Goal: Information Seeking & Learning: Learn about a topic

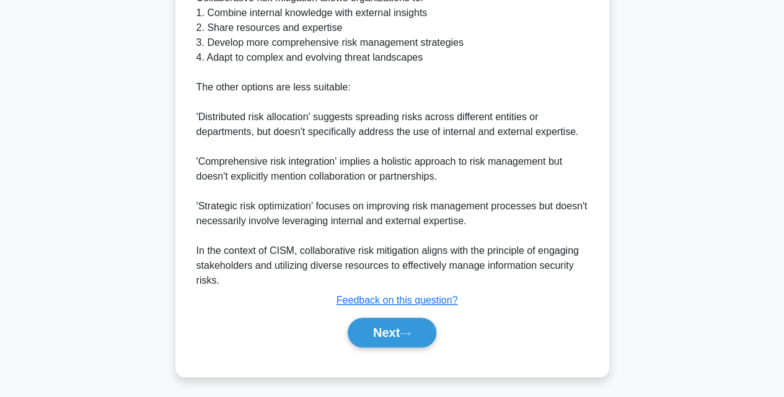
scroll to position [467, 0]
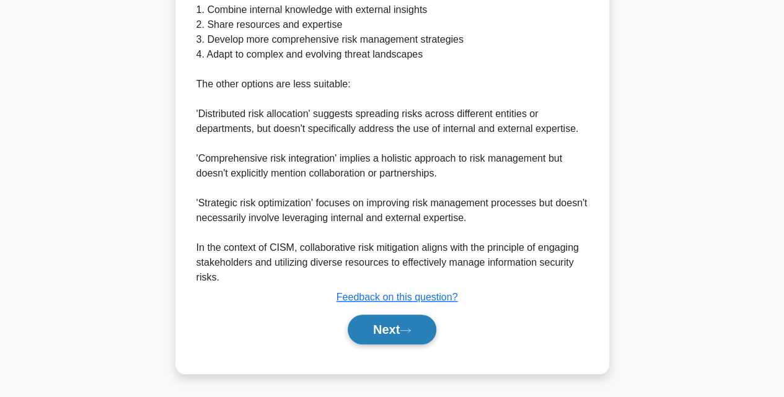
click at [393, 320] on button "Next" at bounding box center [392, 330] width 89 height 30
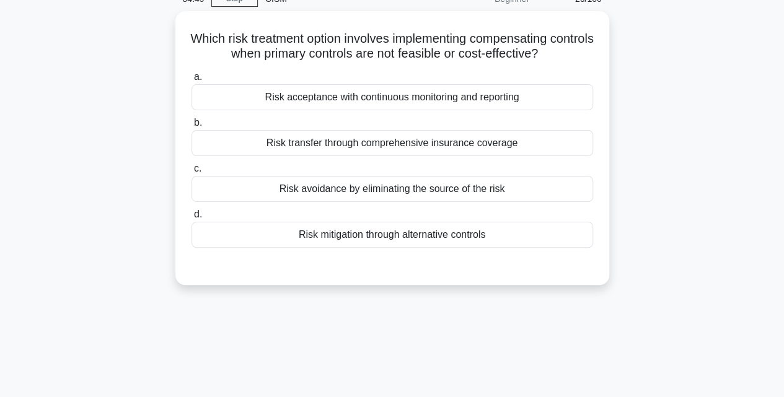
scroll to position [52, 0]
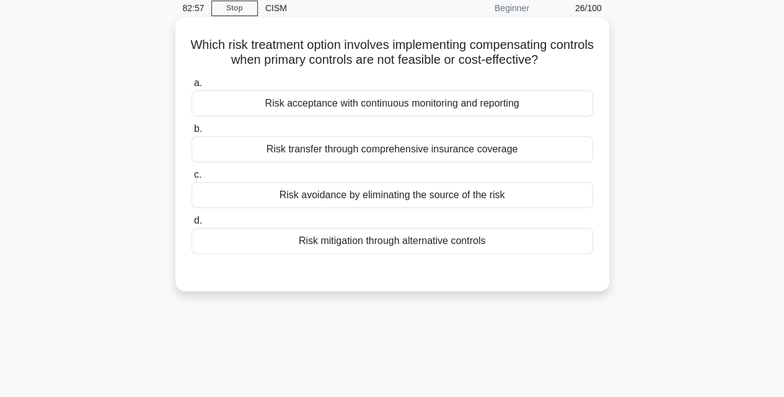
click at [475, 101] on div "Risk acceptance with continuous monitoring and reporting" at bounding box center [392, 103] width 402 height 26
click at [191, 87] on input "a. Risk acceptance with continuous monitoring and reporting" at bounding box center [191, 83] width 0 height 8
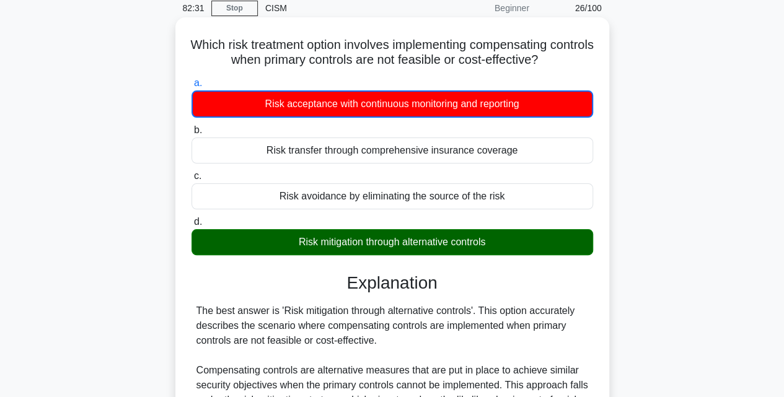
click at [191, 126] on input "b. Risk transfer through comprehensive insurance coverage" at bounding box center [191, 130] width 0 height 8
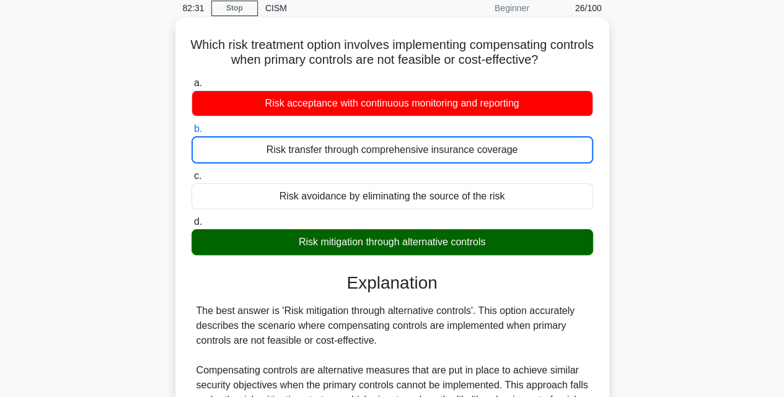
click at [191, 172] on input "c. Risk avoidance by eliminating the source of the risk" at bounding box center [191, 176] width 0 height 8
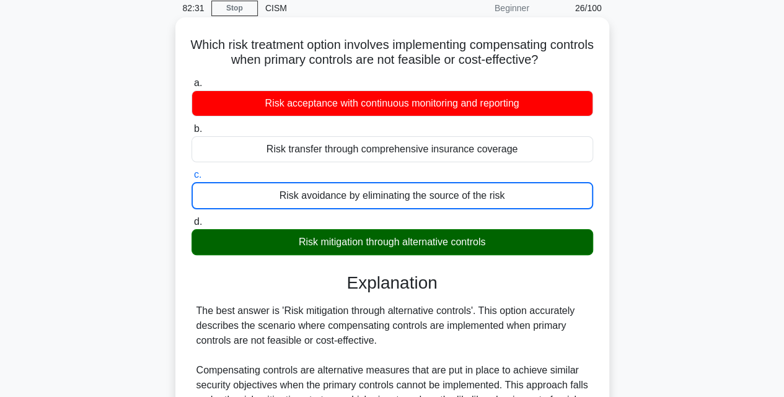
click at [191, 218] on input "d. Risk mitigation through alternative controls" at bounding box center [191, 222] width 0 height 8
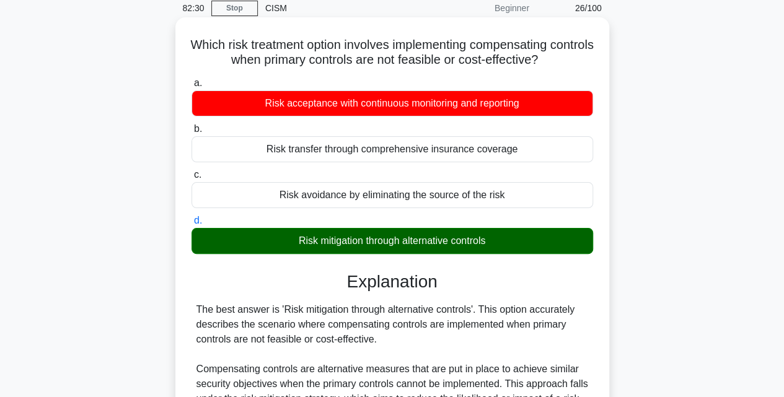
click at [191, 79] on input "a. Risk acceptance with continuous monitoring and reporting" at bounding box center [191, 83] width 0 height 8
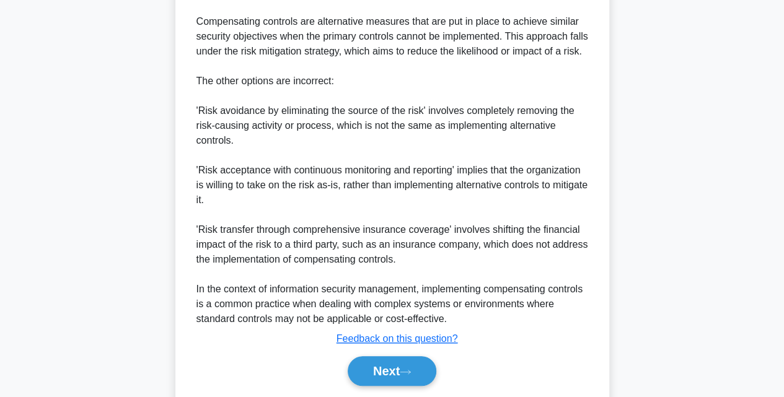
scroll to position [405, 0]
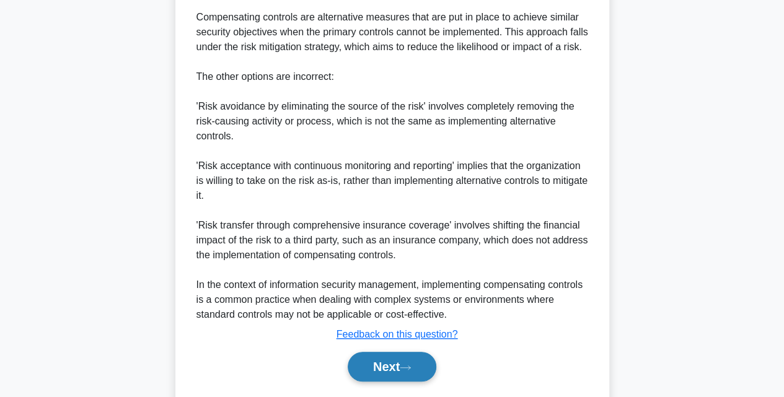
click at [363, 373] on button "Next" at bounding box center [392, 367] width 89 height 30
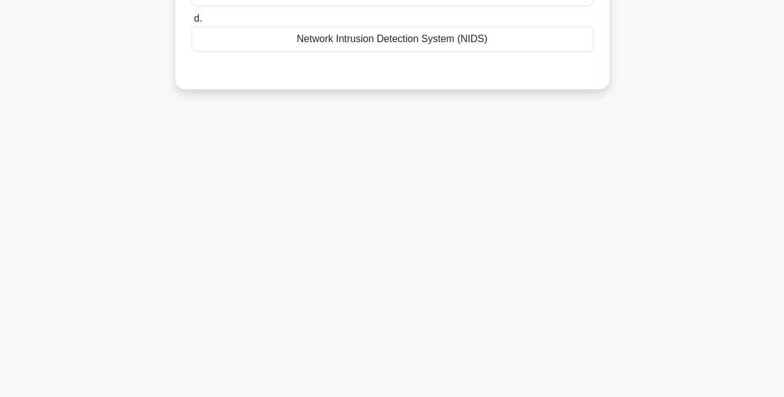
scroll to position [0, 0]
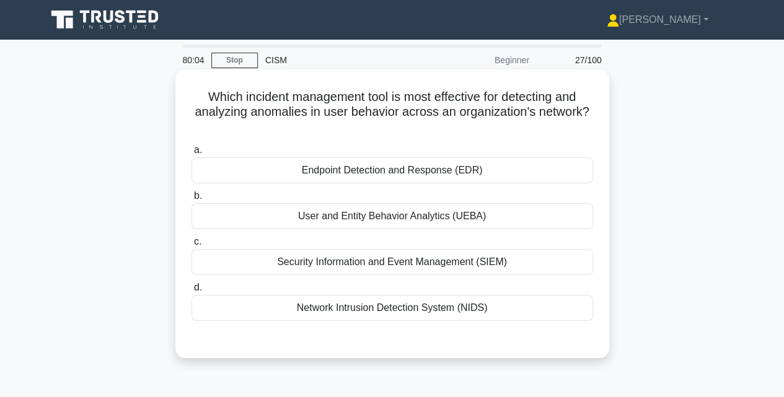
click at [437, 314] on div "Network Intrusion Detection System (NIDS)" at bounding box center [392, 308] width 402 height 26
click at [191, 292] on input "d. Network Intrusion Detection System (NIDS)" at bounding box center [191, 288] width 0 height 8
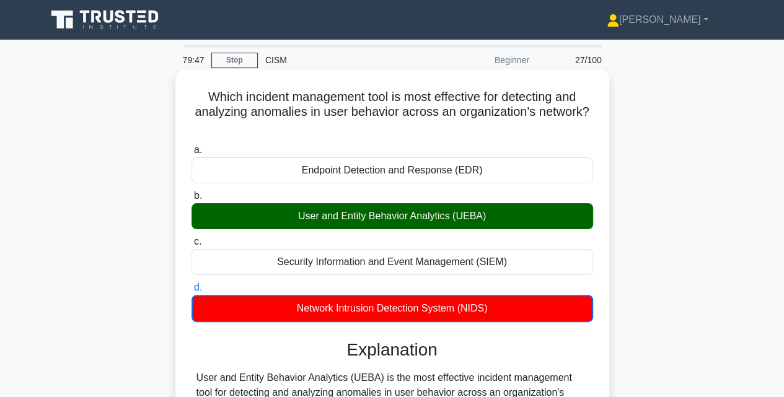
click at [191, 146] on input "a. Endpoint Detection and Response (EDR)" at bounding box center [191, 150] width 0 height 8
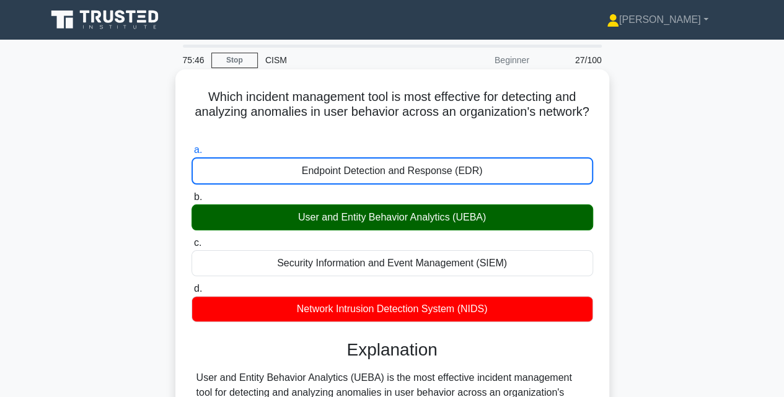
click at [191, 193] on input "b. User and Entity Behavior Analytics (UEBA)" at bounding box center [191, 197] width 0 height 8
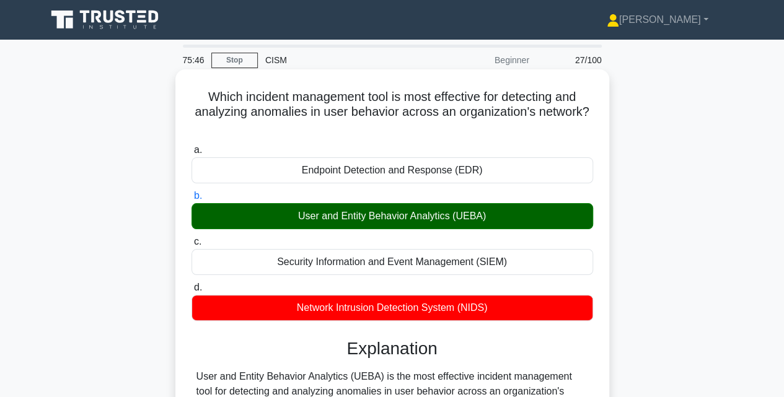
click at [191, 238] on input "c. Security Information and Event Management (SIEM)" at bounding box center [191, 242] width 0 height 8
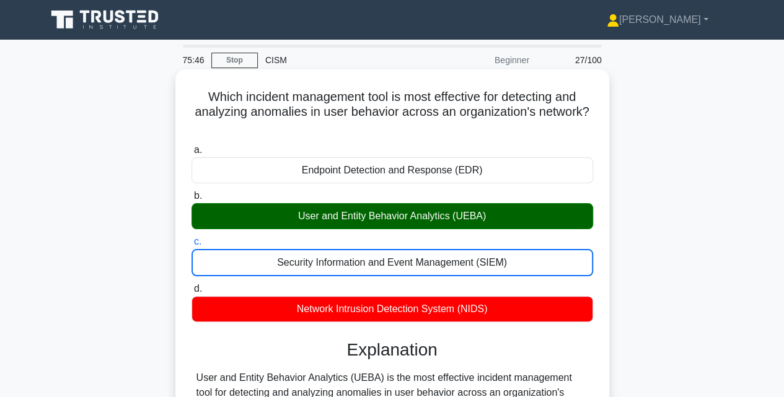
click at [191, 285] on input "d. Network Intrusion Detection System (NIDS)" at bounding box center [191, 289] width 0 height 8
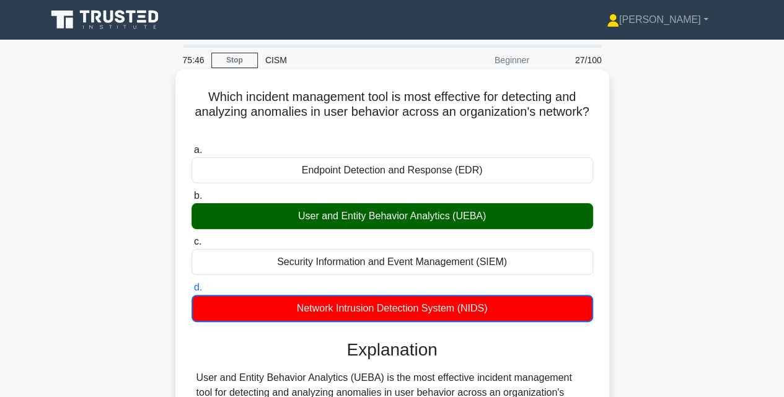
click at [191, 146] on input "a. Endpoint Detection and Response (EDR)" at bounding box center [191, 150] width 0 height 8
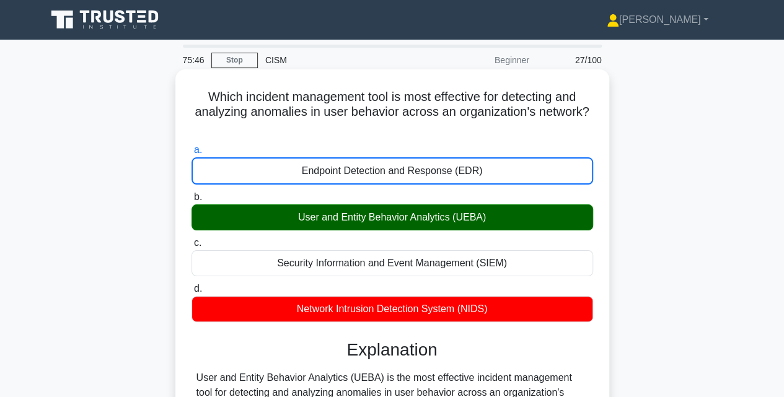
click at [191, 193] on input "b. User and Entity Behavior Analytics (UEBA)" at bounding box center [191, 197] width 0 height 8
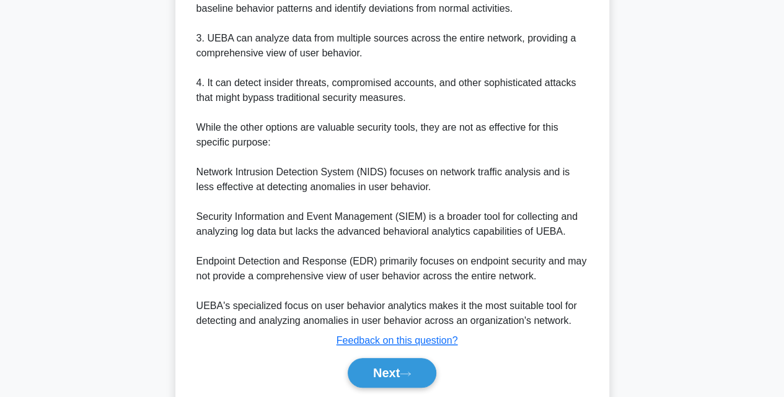
scroll to position [529, 0]
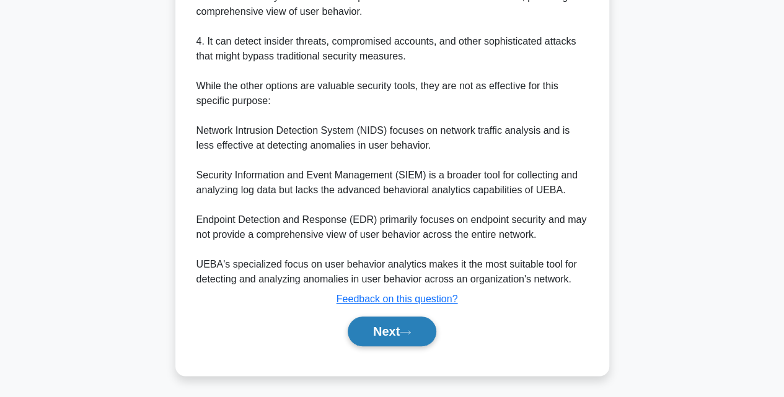
click at [381, 329] on button "Next" at bounding box center [392, 332] width 89 height 30
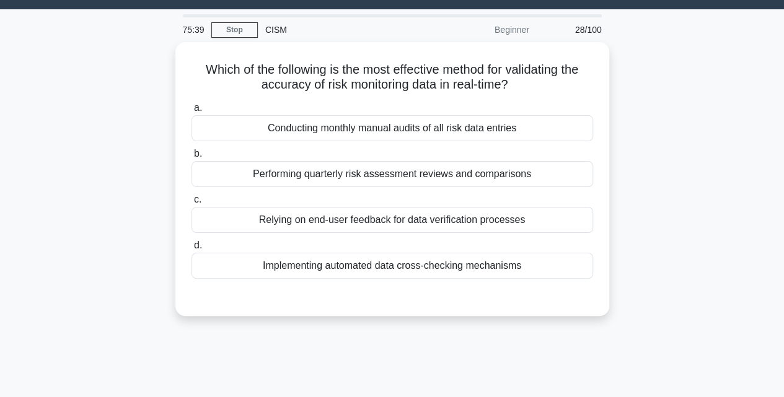
scroll to position [0, 0]
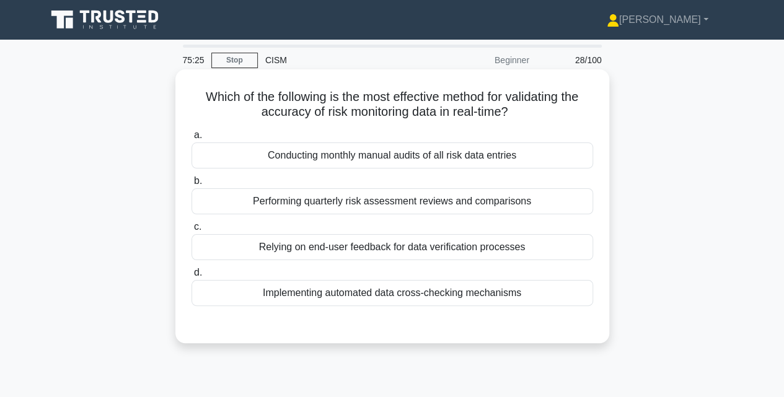
click at [499, 299] on div "Implementing automated data cross-checking mechanisms" at bounding box center [392, 293] width 402 height 26
click at [191, 277] on input "d. Implementing automated data cross-checking mechanisms" at bounding box center [191, 273] width 0 height 8
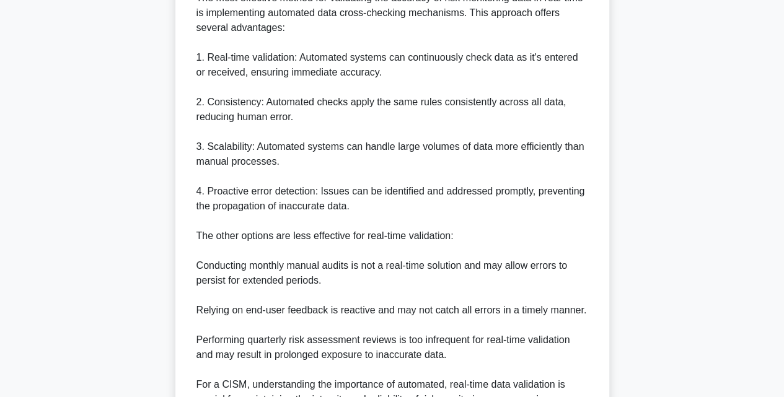
scroll to position [380, 0]
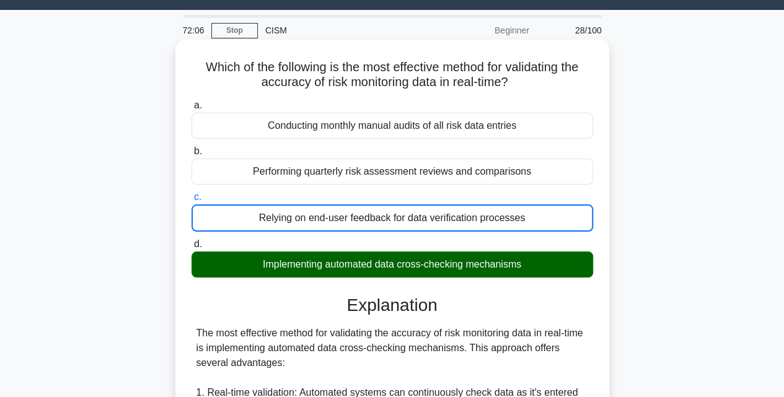
click at [191, 147] on input "b. Performing quarterly risk assessment reviews and comparisons" at bounding box center [191, 151] width 0 height 8
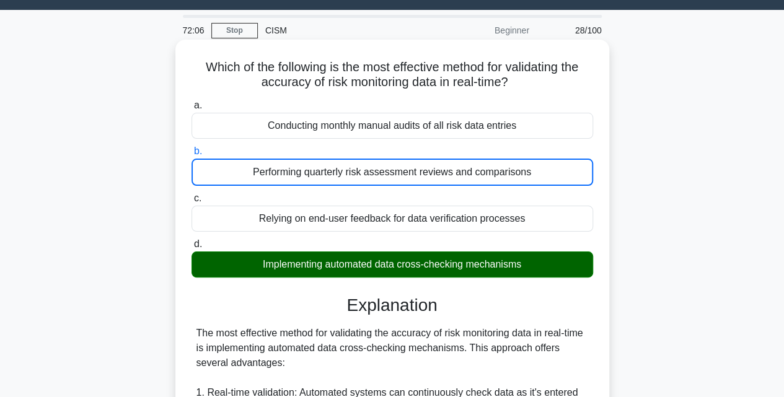
click at [191, 102] on input "a. Conducting monthly manual audits of all risk data entries" at bounding box center [191, 106] width 0 height 8
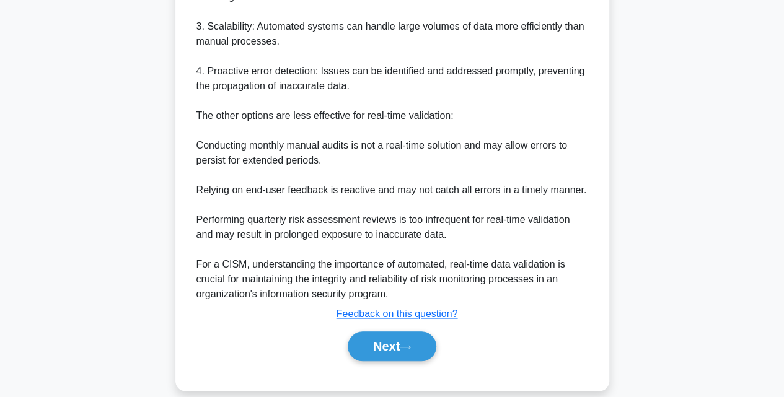
scroll to position [501, 0]
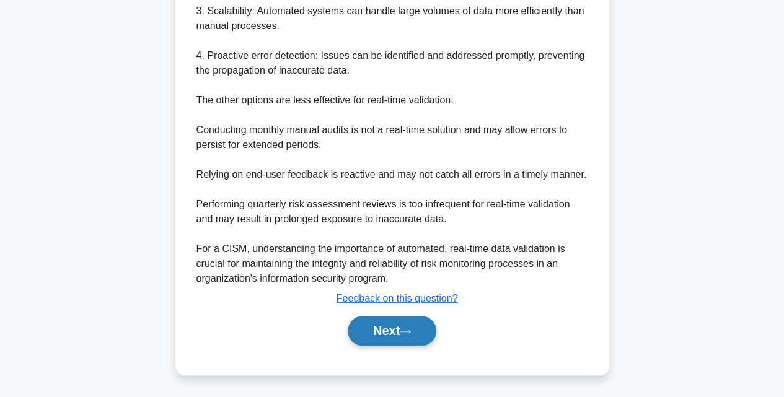
click at [388, 330] on button "Next" at bounding box center [392, 331] width 89 height 30
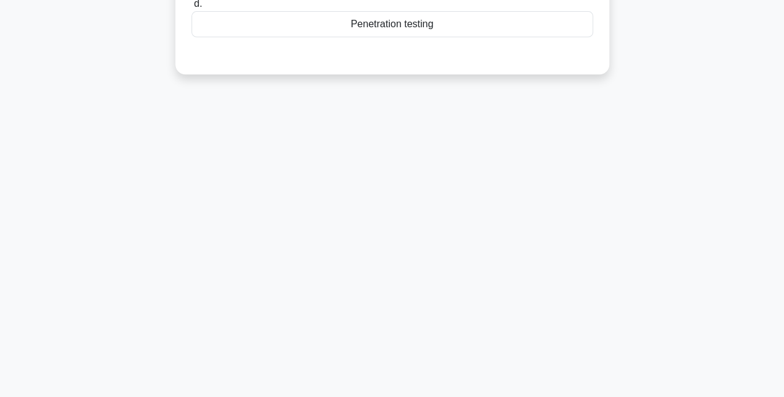
scroll to position [0, 0]
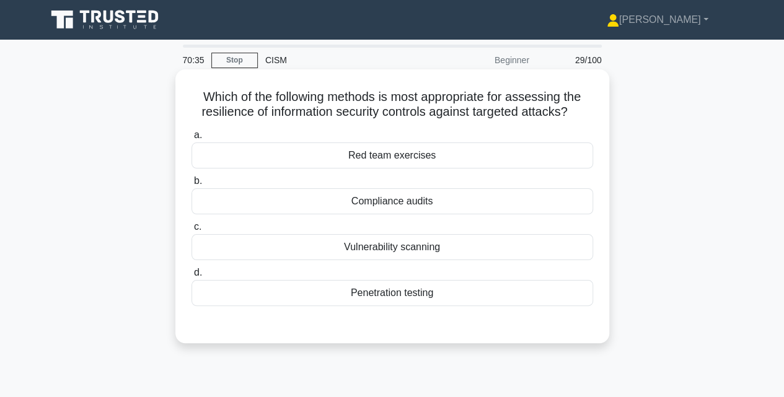
click at [425, 250] on div "Vulnerability scanning" at bounding box center [392, 247] width 402 height 26
click at [191, 231] on input "c. Vulnerability scanning" at bounding box center [191, 227] width 0 height 8
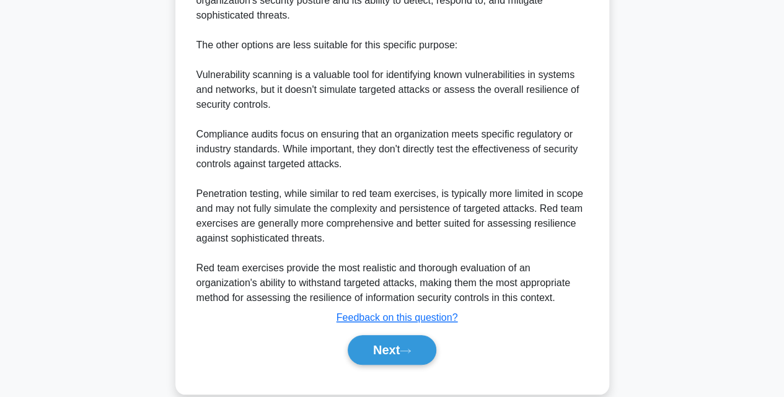
scroll to position [471, 0]
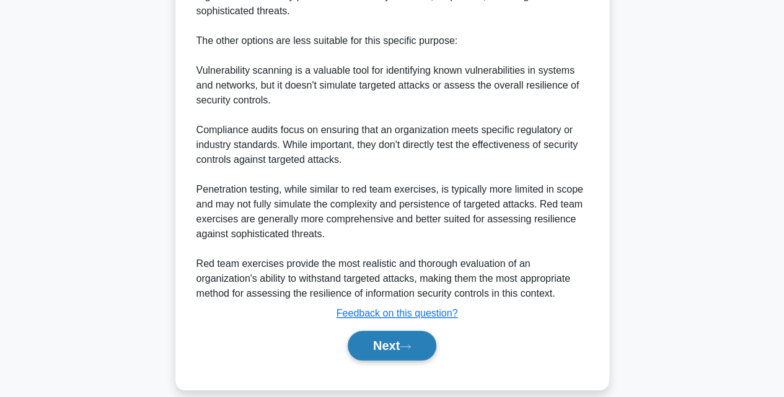
click at [413, 336] on button "Next" at bounding box center [392, 346] width 89 height 30
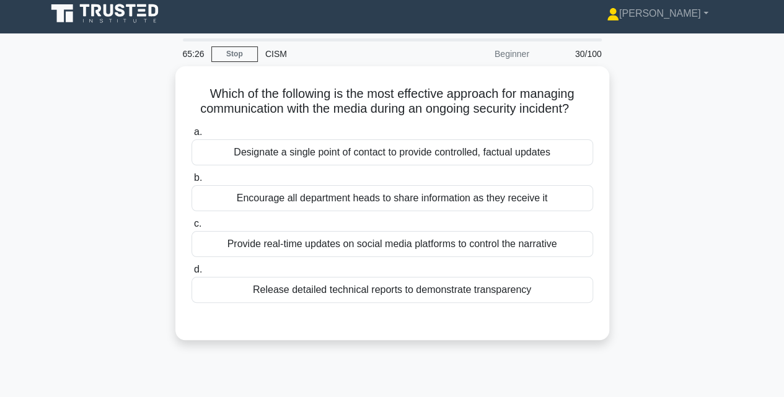
scroll to position [3, 0]
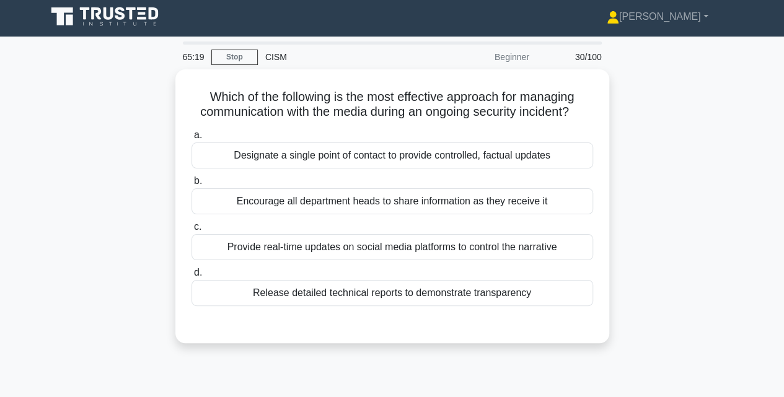
click at [490, 384] on div "65:19 Stop CISM Beginner 30/100 Which of the following is the most effective ap…" at bounding box center [392, 352] width 706 height 620
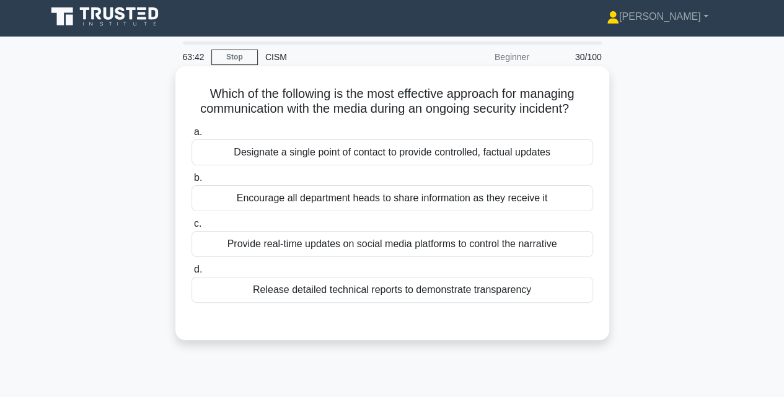
click at [424, 151] on div "Designate a single point of contact to provide controlled, factual updates" at bounding box center [392, 152] width 402 height 26
click at [191, 136] on input "a. Designate a single point of contact to provide controlled, factual updates" at bounding box center [191, 132] width 0 height 8
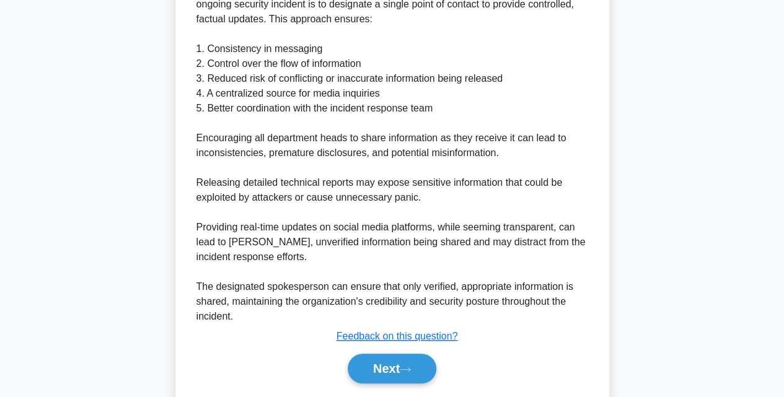
scroll to position [379, 0]
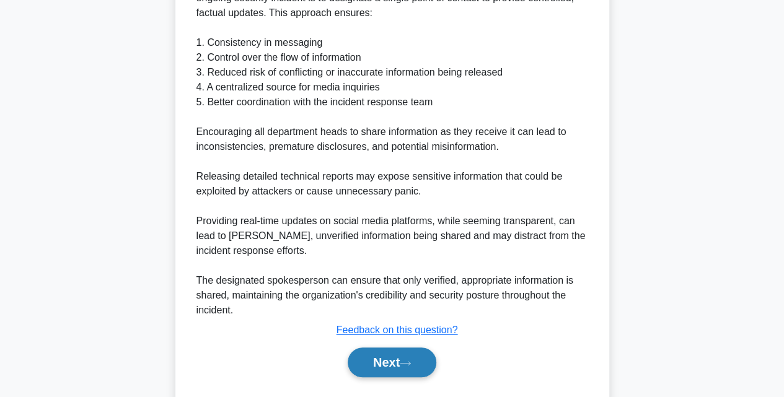
click at [406, 353] on button "Next" at bounding box center [392, 363] width 89 height 30
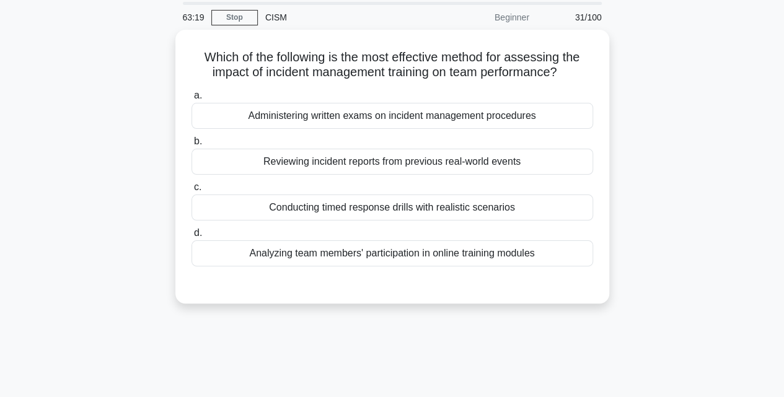
scroll to position [0, 0]
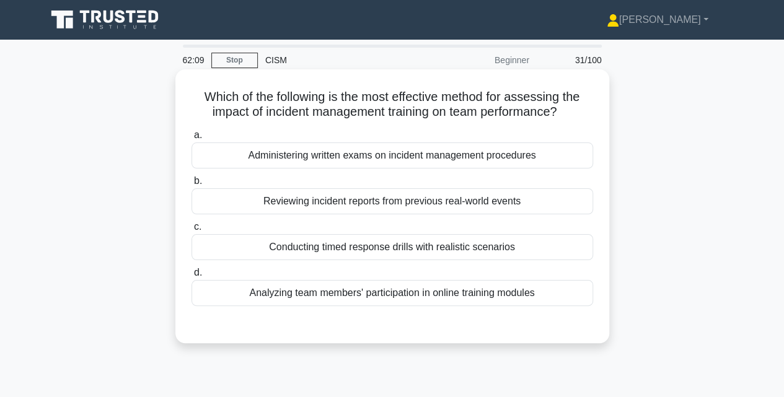
click at [492, 255] on div "Conducting timed response drills with realistic scenarios" at bounding box center [392, 247] width 402 height 26
click at [191, 231] on input "c. Conducting timed response drills with realistic scenarios" at bounding box center [191, 227] width 0 height 8
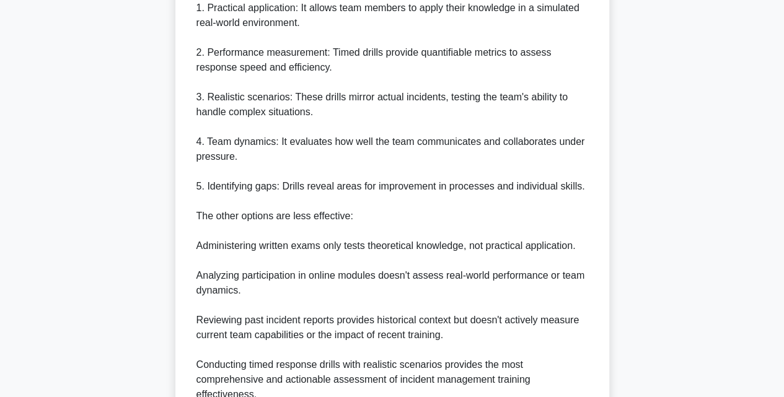
scroll to position [529, 0]
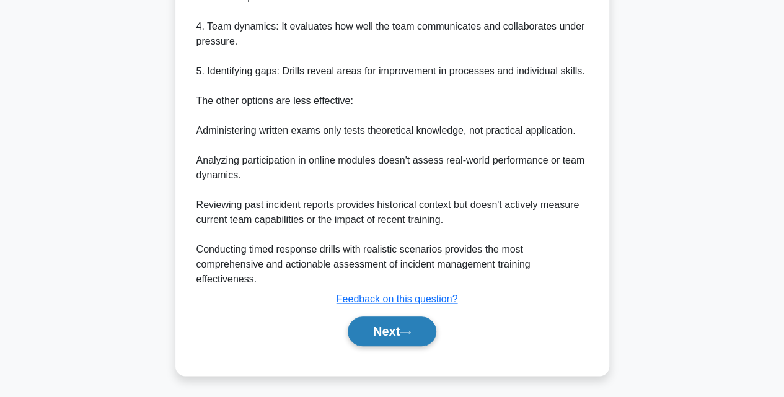
click at [412, 338] on button "Next" at bounding box center [392, 332] width 89 height 30
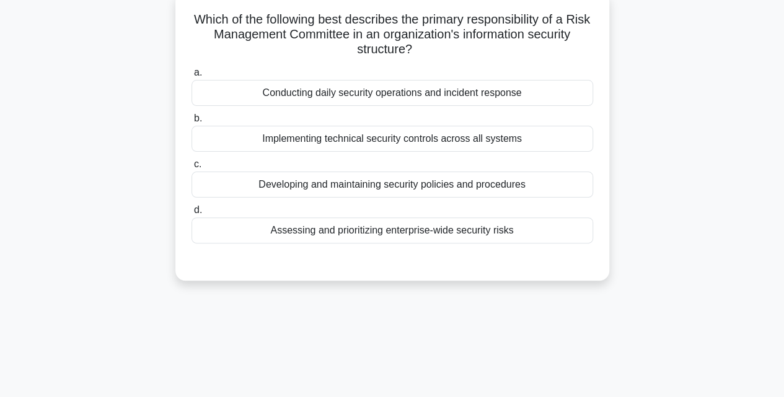
scroll to position [80, 0]
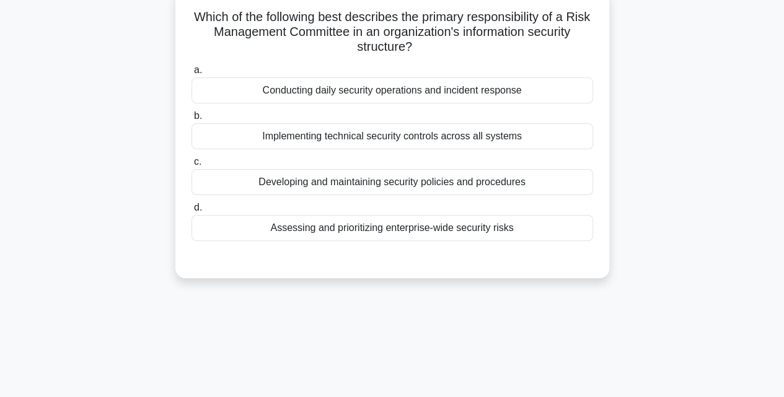
click at [489, 239] on div "Assessing and prioritizing enterprise-wide security risks" at bounding box center [392, 228] width 402 height 26
click at [191, 212] on input "d. Assessing and prioritizing enterprise-wide security risks" at bounding box center [191, 208] width 0 height 8
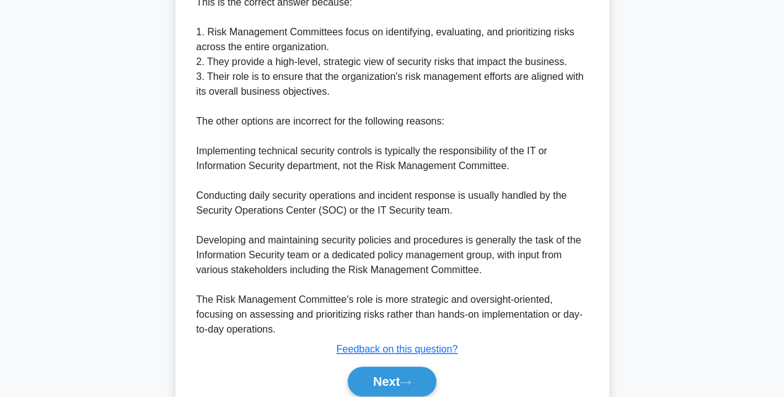
scroll to position [454, 0]
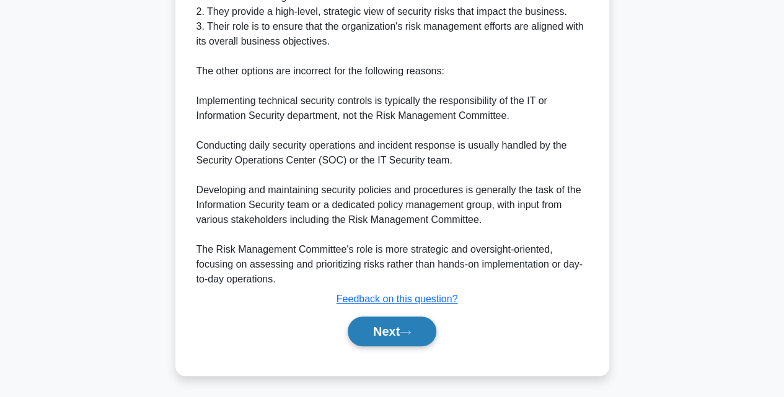
click at [412, 336] on button "Next" at bounding box center [392, 332] width 89 height 30
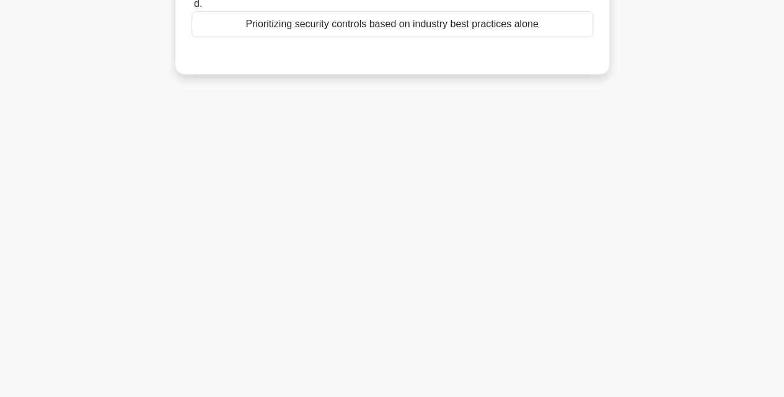
scroll to position [0, 0]
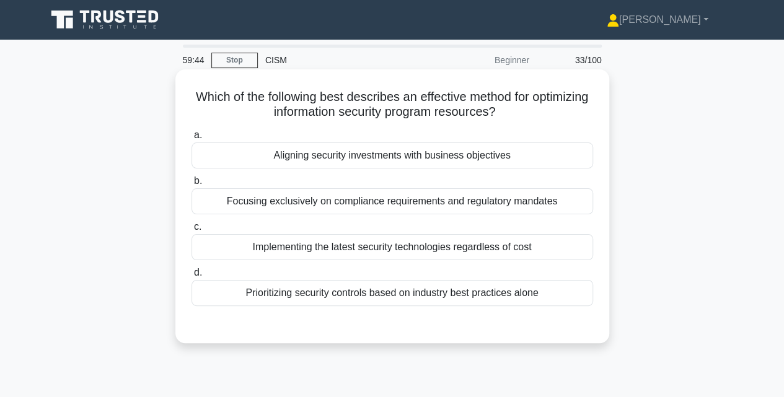
click at [449, 162] on div "Aligning security investments with business objectives" at bounding box center [392, 156] width 402 height 26
click at [191, 139] on input "a. Aligning security investments with business objectives" at bounding box center [191, 135] width 0 height 8
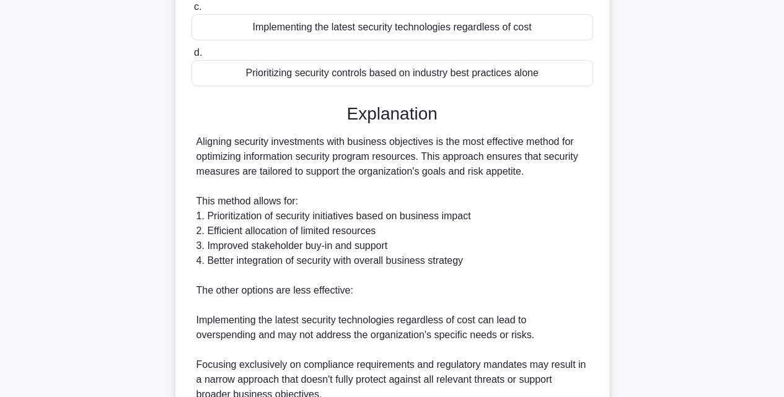
scroll to position [395, 0]
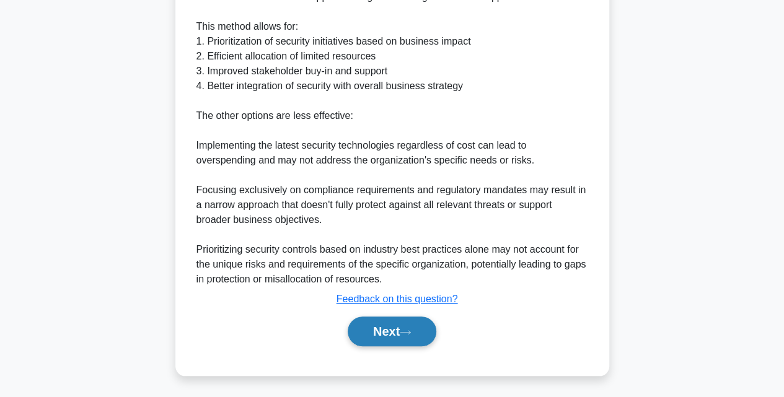
click at [369, 330] on button "Next" at bounding box center [392, 332] width 89 height 30
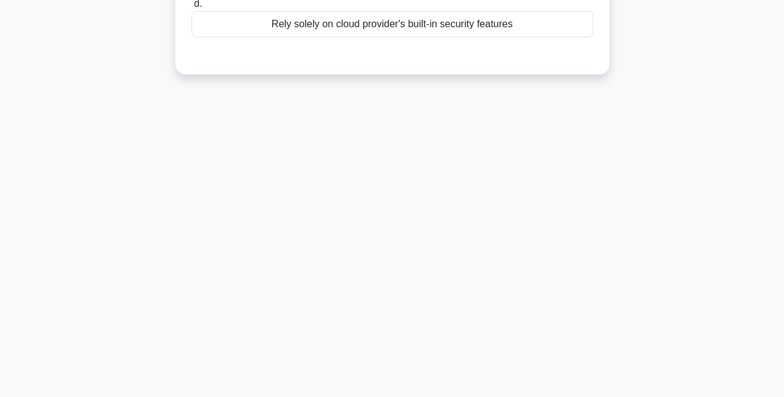
scroll to position [0, 0]
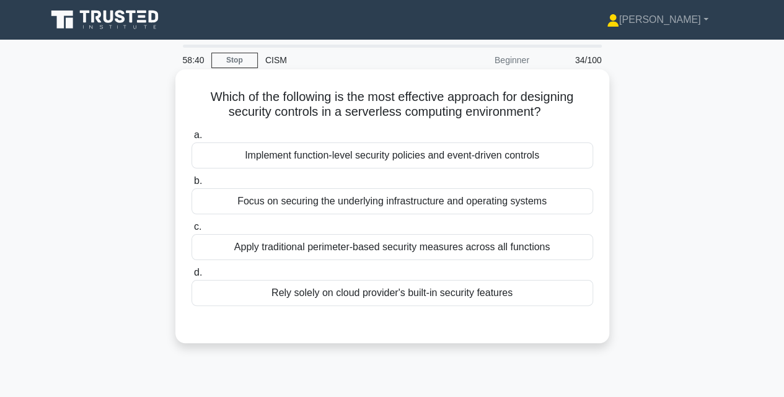
click at [345, 149] on div "Implement function-level security policies and event-driven controls" at bounding box center [392, 156] width 402 height 26
click at [191, 139] on input "a. Implement function-level security policies and event-driven controls" at bounding box center [191, 135] width 0 height 8
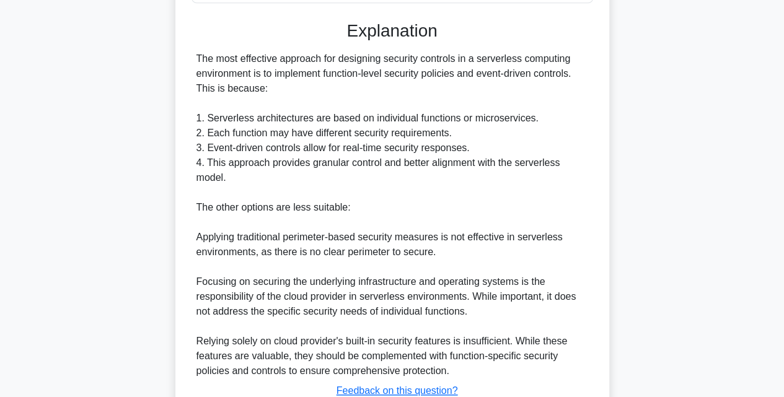
scroll to position [395, 0]
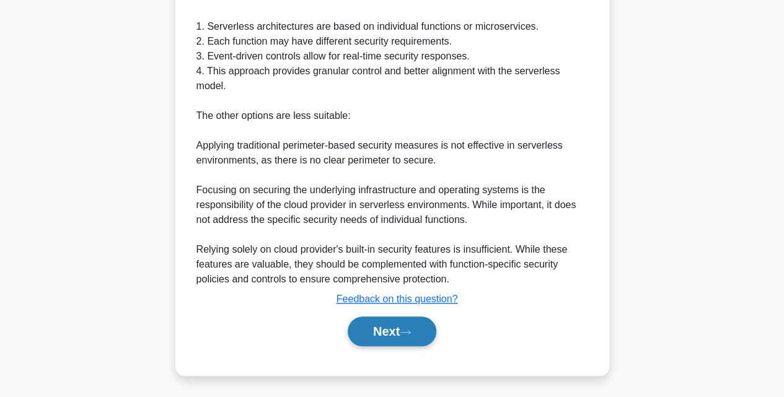
click at [372, 325] on button "Next" at bounding box center [392, 332] width 89 height 30
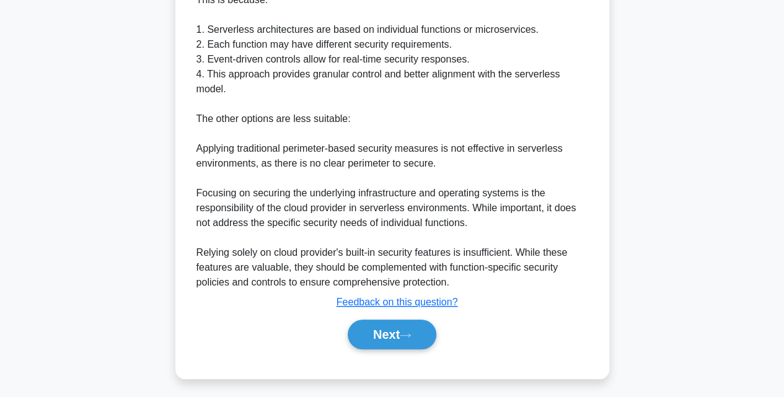
scroll to position [29, 0]
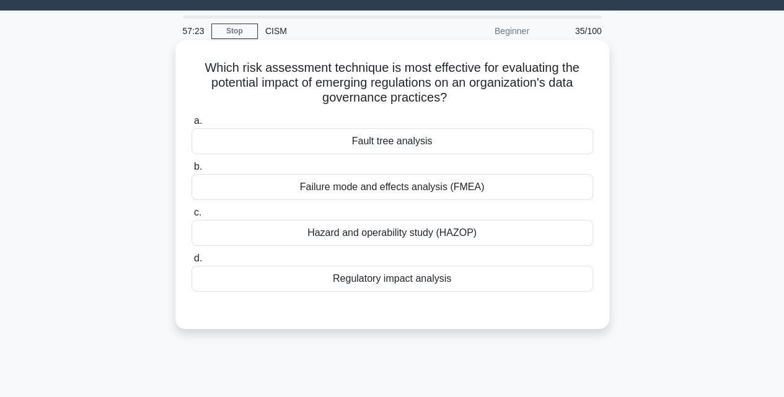
click at [421, 240] on div "Hazard and operability study (HAZOP)" at bounding box center [392, 233] width 402 height 26
click at [191, 217] on input "c. Hazard and operability study (HAZOP)" at bounding box center [191, 213] width 0 height 8
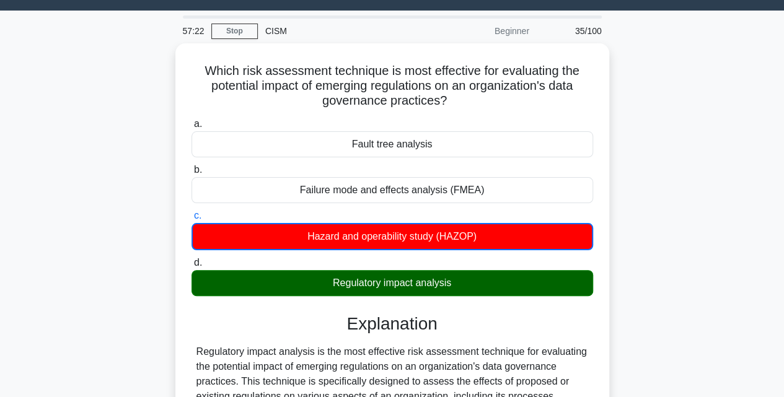
click at [191, 259] on input "d. Regulatory impact analysis" at bounding box center [191, 263] width 0 height 8
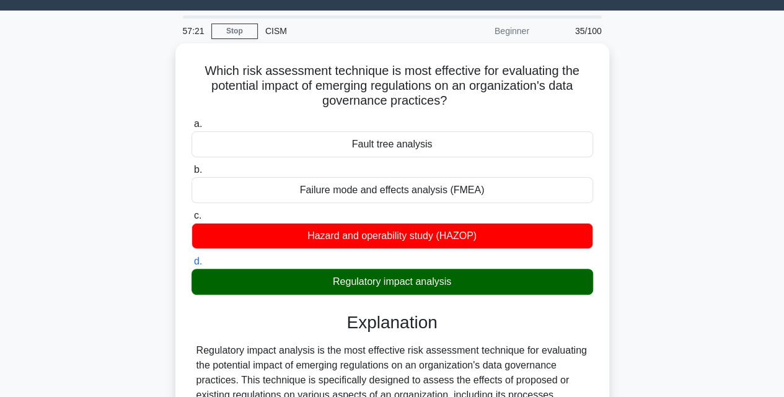
click at [191, 120] on input "a. Fault tree analysis" at bounding box center [191, 124] width 0 height 8
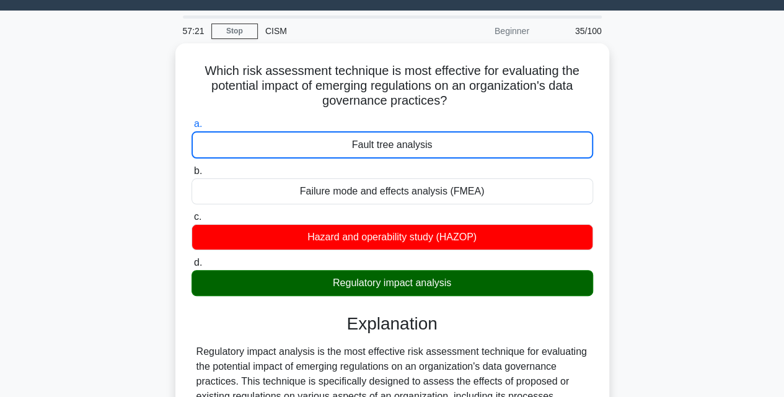
click at [191, 167] on input "b. Failure mode and effects analysis (FMEA)" at bounding box center [191, 171] width 0 height 8
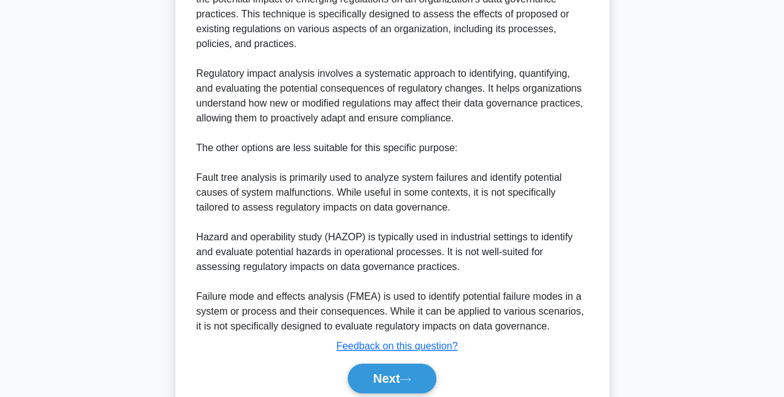
scroll to position [441, 0]
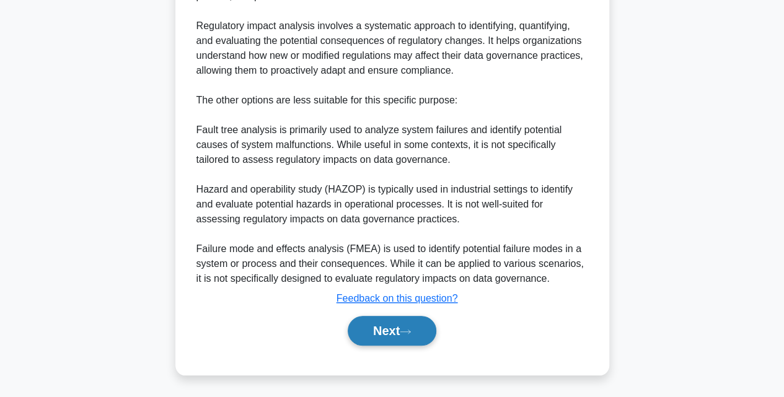
click at [391, 327] on button "Next" at bounding box center [392, 331] width 89 height 30
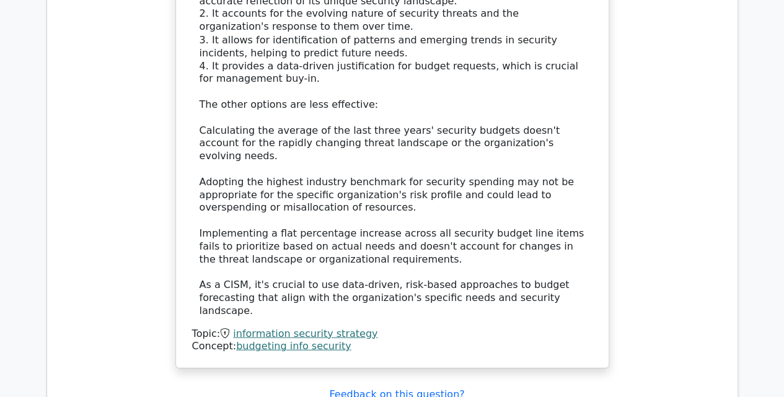
scroll to position [1350, 0]
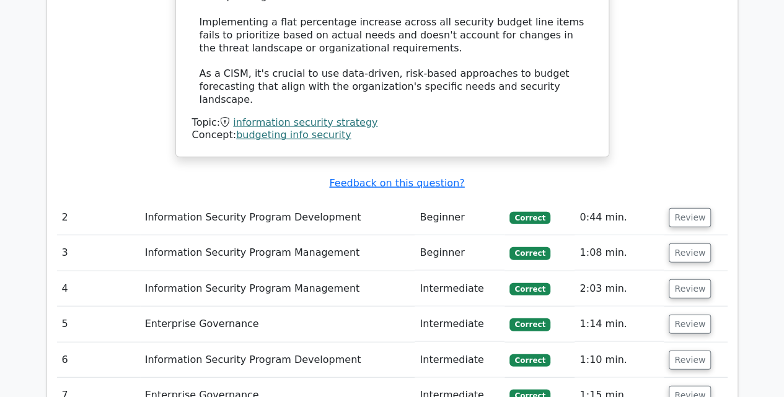
drag, startPoint x: 753, startPoint y: 345, endPoint x: 793, endPoint y: -30, distance: 377.0
click at [783, 0] on html "Zeeshan Profile Settings Profile" at bounding box center [392, 163] width 784 height 3026
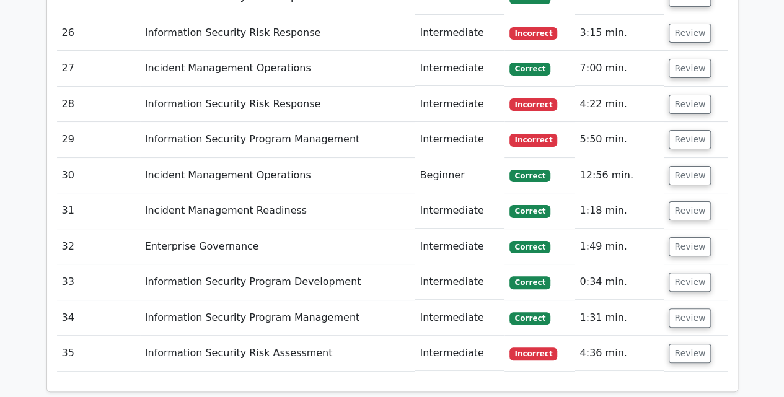
scroll to position [2598, 0]
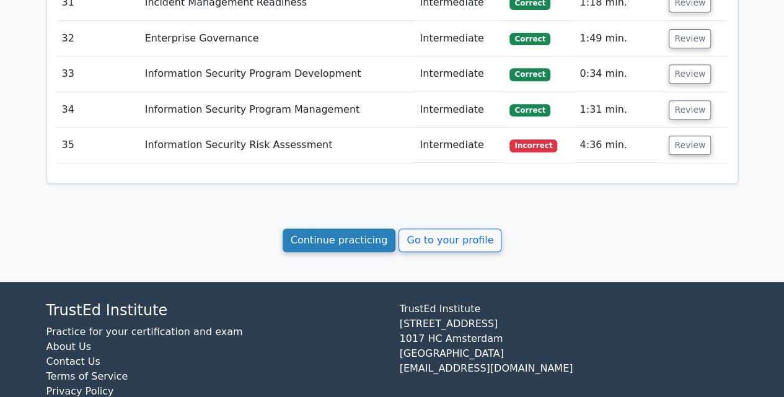
click at [307, 229] on link "Continue practicing" at bounding box center [339, 241] width 113 height 24
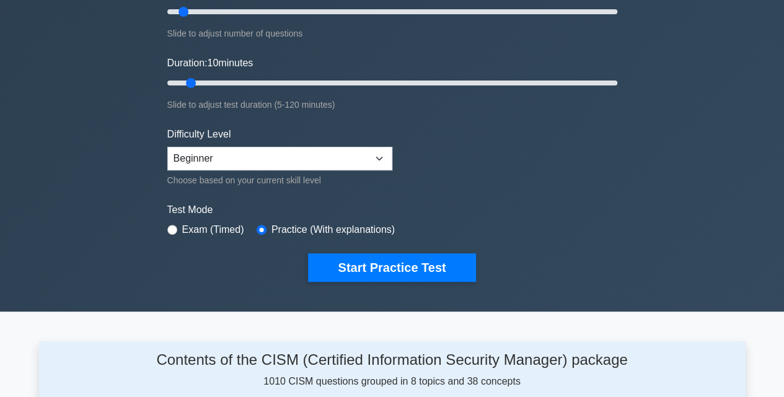
scroll to position [178, 0]
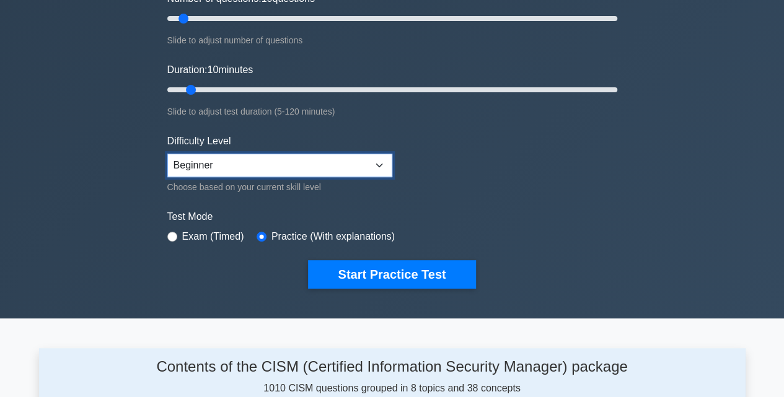
click at [325, 156] on select "Beginner Intermediate Expert" at bounding box center [279, 166] width 225 height 24
select select "intermediate"
click at [167, 154] on select "Beginner Intermediate Expert" at bounding box center [279, 166] width 225 height 24
drag, startPoint x: 197, startPoint y: 86, endPoint x: 342, endPoint y: 100, distance: 145.6
type input "50"
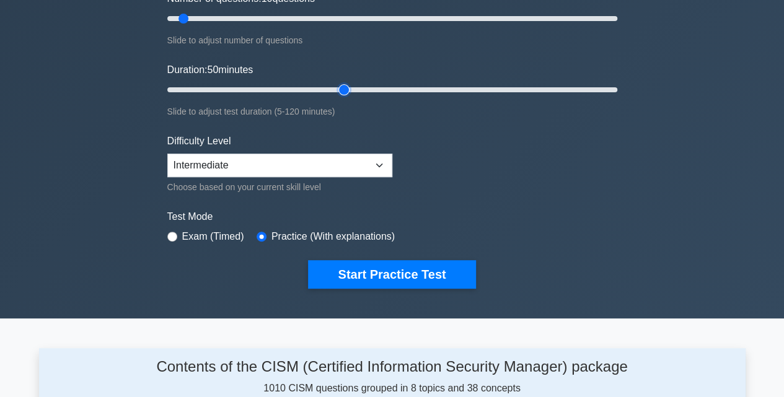
click at [342, 97] on input "Duration: 50 minutes" at bounding box center [392, 89] width 450 height 15
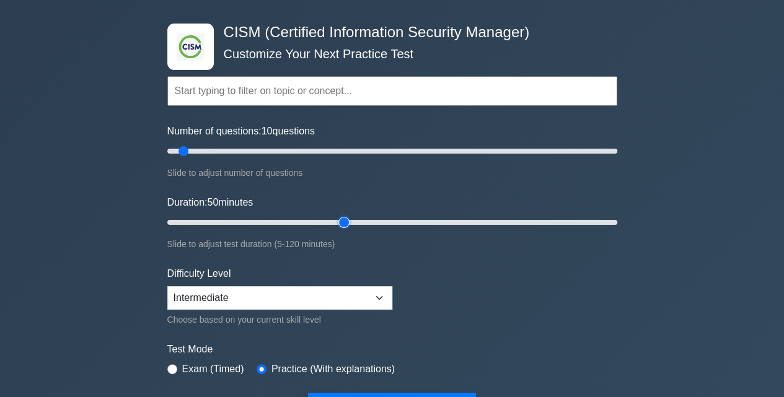
scroll to position [0, 0]
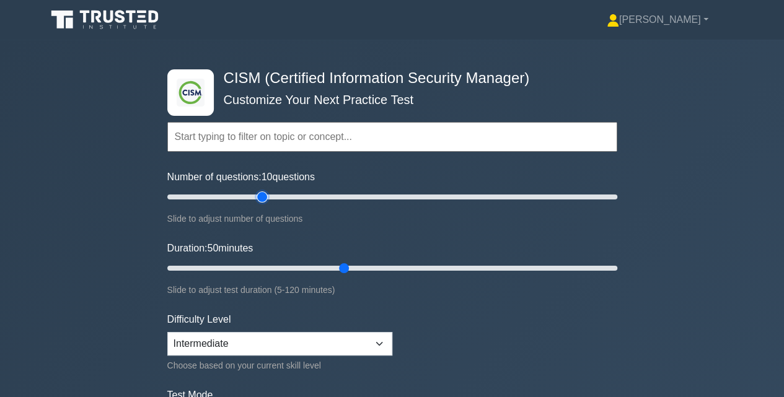
click at [263, 197] on input "Number of questions: 10 questions" at bounding box center [392, 197] width 450 height 15
click at [231, 203] on input "Number of questions: 45 questions" at bounding box center [392, 197] width 450 height 15
click at [221, 199] on input "Number of questions: 25 questions" at bounding box center [392, 197] width 450 height 15
click at [213, 198] on input "Number of questions: 25 questions" at bounding box center [392, 197] width 450 height 15
type input "20"
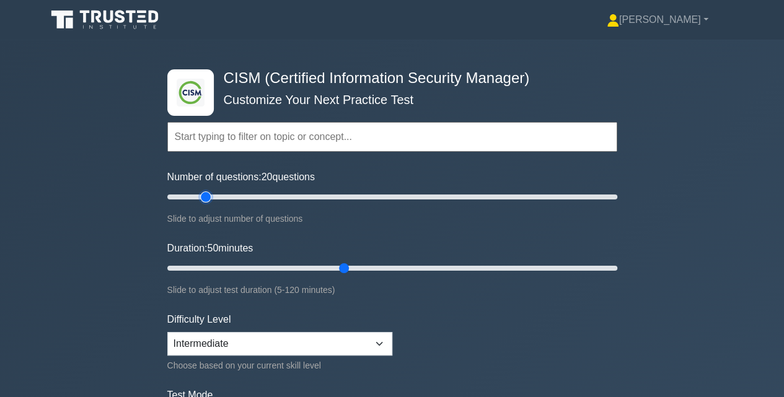
click at [208, 198] on input "Number of questions: 20 questions" at bounding box center [392, 197] width 450 height 15
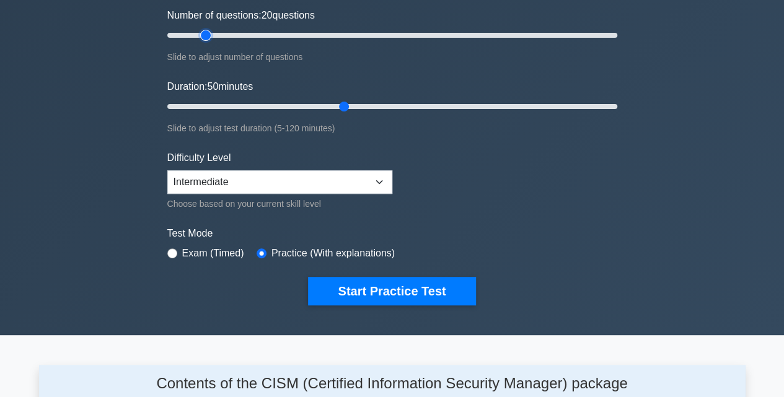
scroll to position [188, 0]
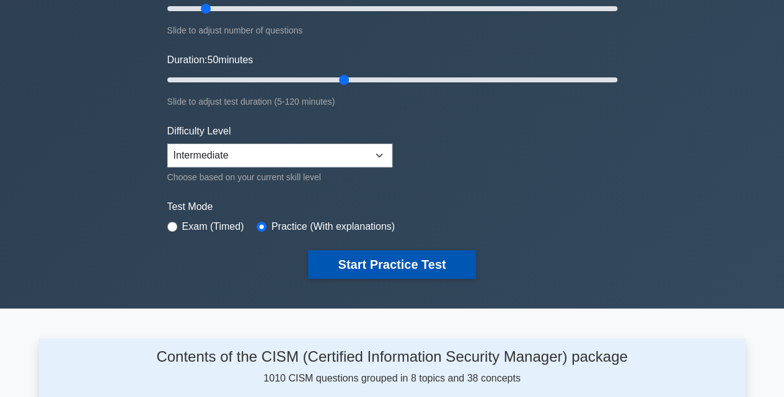
click at [392, 265] on button "Start Practice Test" at bounding box center [391, 264] width 167 height 29
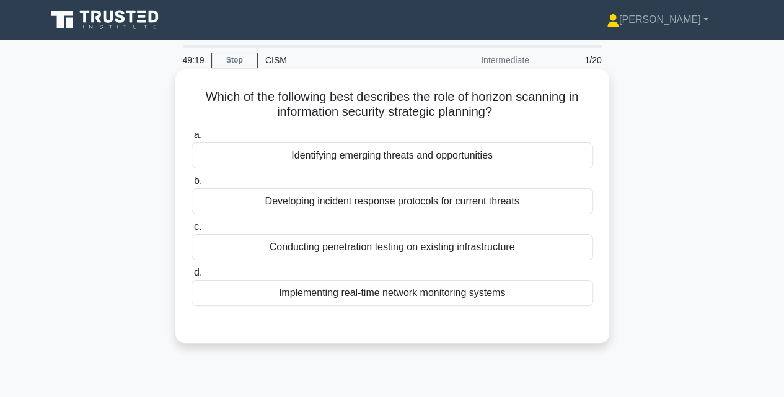
click at [491, 164] on div "Identifying emerging threats and opportunities" at bounding box center [392, 156] width 402 height 26
click at [191, 139] on input "a. Identifying emerging threats and opportunities" at bounding box center [191, 135] width 0 height 8
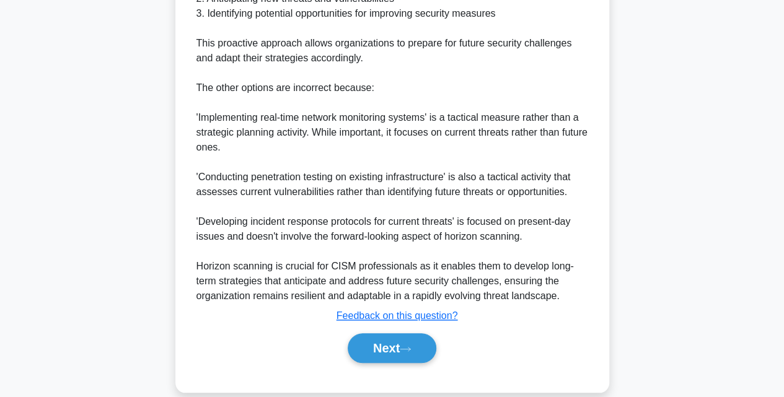
scroll to position [478, 0]
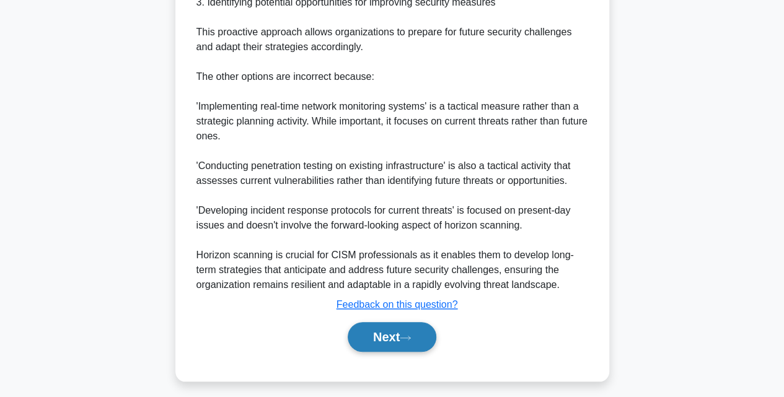
click at [413, 343] on button "Next" at bounding box center [392, 337] width 89 height 30
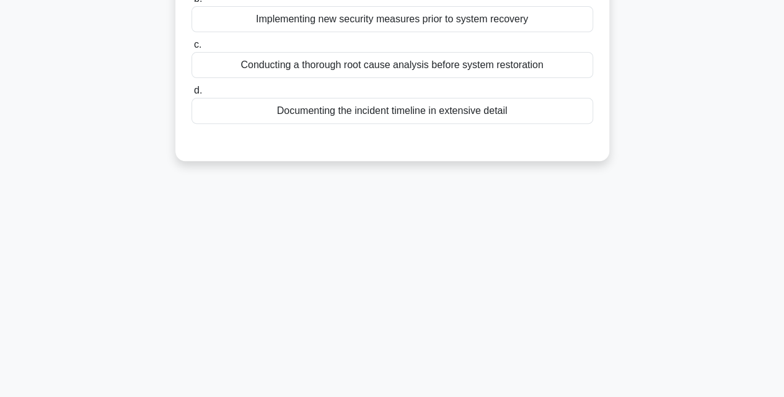
scroll to position [0, 0]
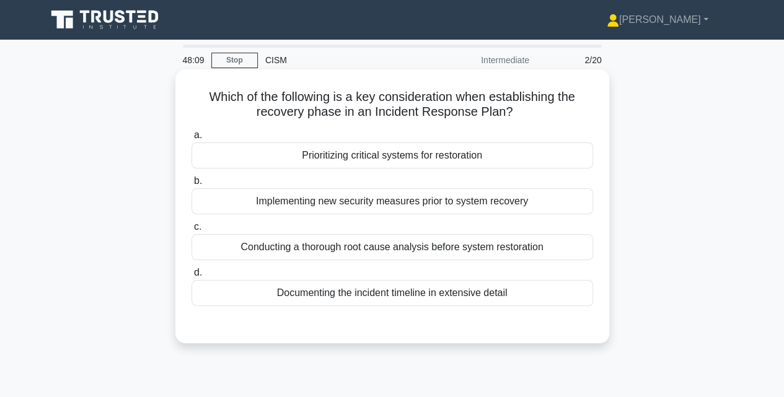
click at [500, 157] on div "Prioritizing critical systems for restoration" at bounding box center [392, 156] width 402 height 26
click at [191, 139] on input "a. Prioritizing critical systems for restoration" at bounding box center [191, 135] width 0 height 8
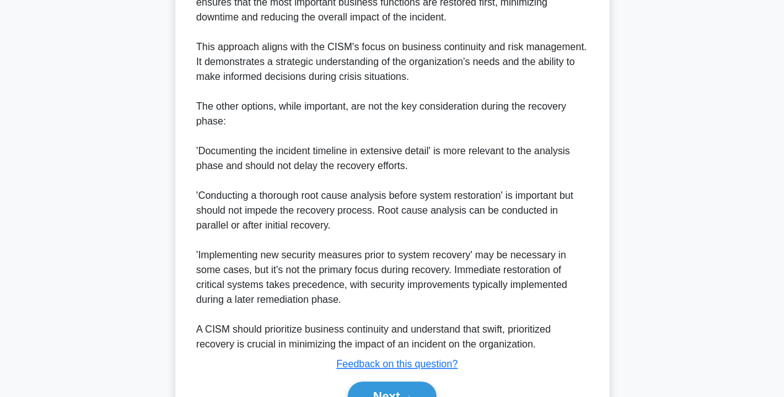
scroll to position [423, 0]
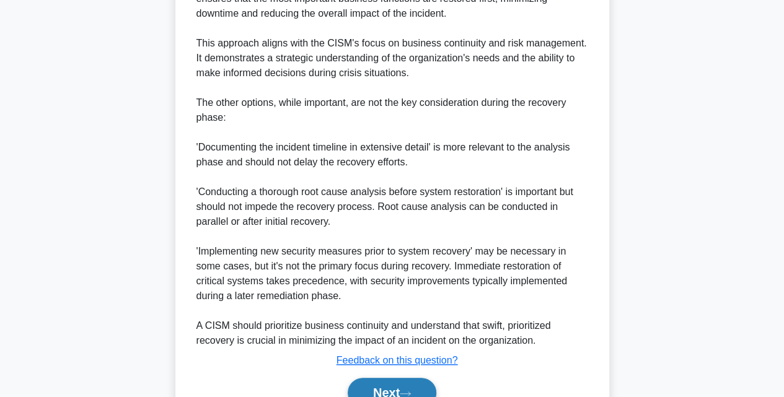
click at [385, 391] on button "Next" at bounding box center [392, 393] width 89 height 30
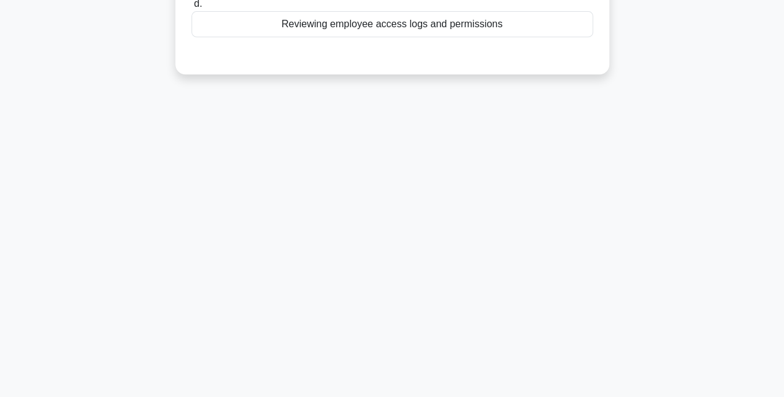
scroll to position [0, 0]
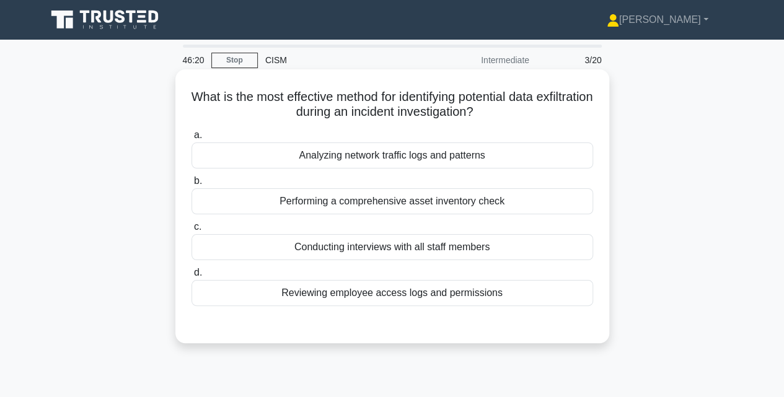
click at [486, 153] on div "Analyzing network traffic logs and patterns" at bounding box center [392, 156] width 402 height 26
click at [191, 139] on input "a. Analyzing network traffic logs and patterns" at bounding box center [191, 135] width 0 height 8
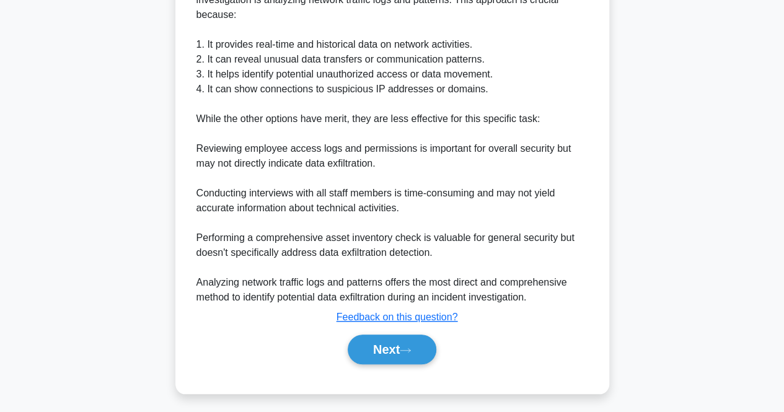
scroll to position [379, 0]
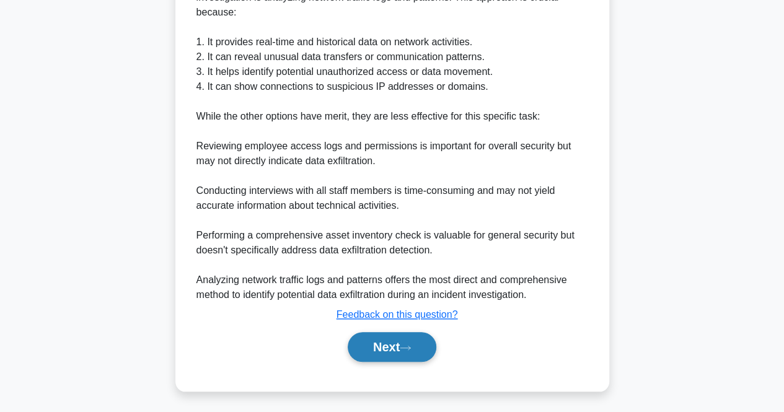
click at [362, 346] on button "Next" at bounding box center [392, 347] width 89 height 30
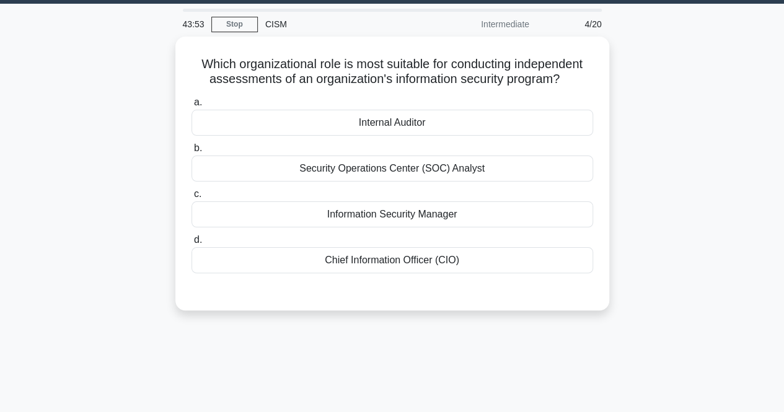
scroll to position [0, 0]
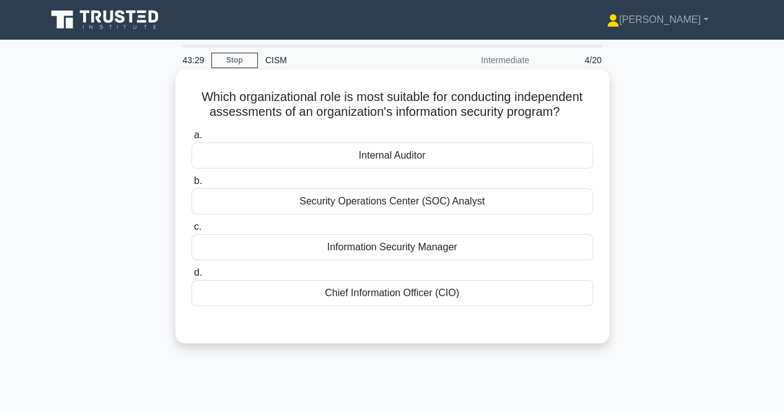
click at [457, 154] on div "Internal Auditor" at bounding box center [392, 156] width 402 height 26
click at [191, 139] on input "a. Internal Auditor" at bounding box center [191, 135] width 0 height 8
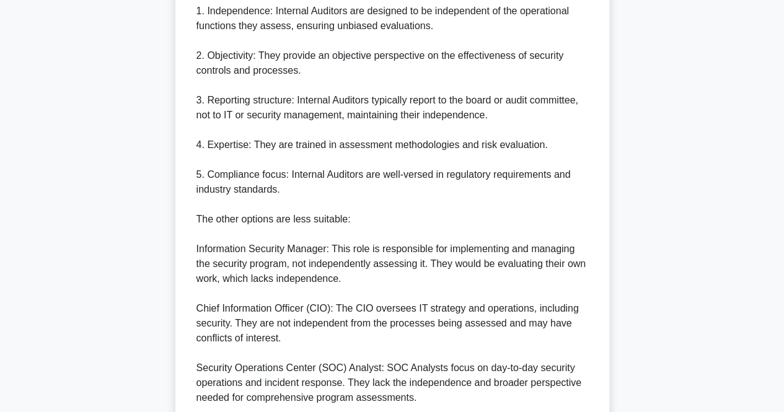
scroll to position [498, 0]
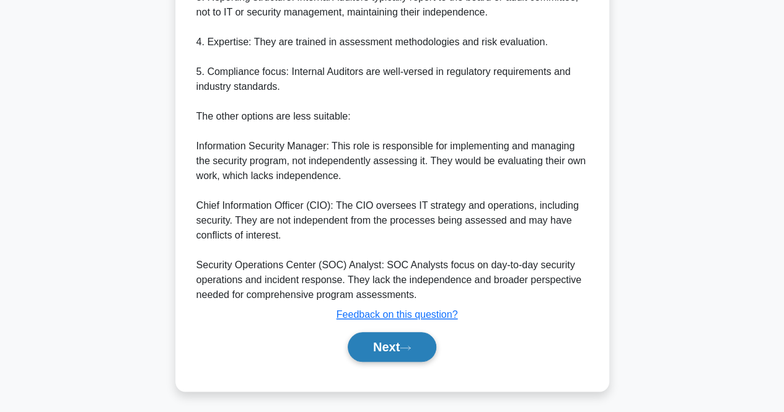
click at [404, 345] on button "Next" at bounding box center [392, 347] width 89 height 30
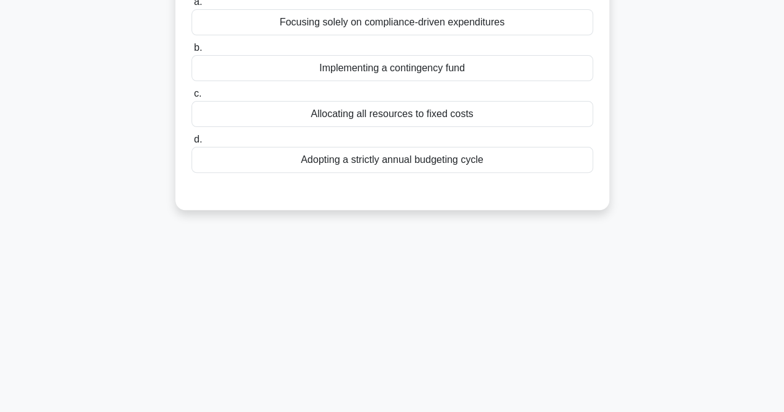
scroll to position [0, 0]
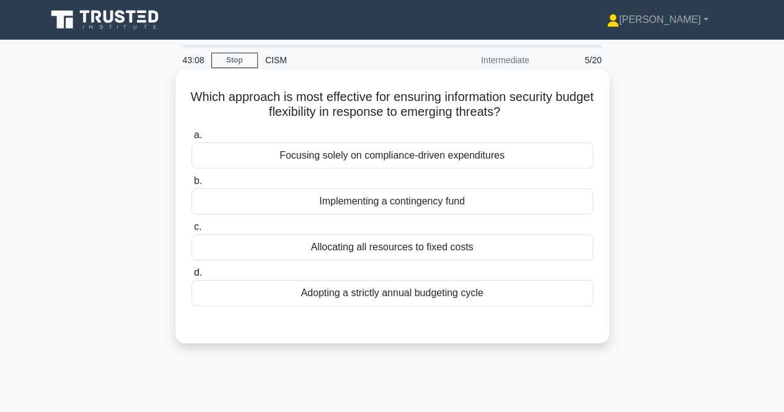
click at [472, 208] on div "Implementing a contingency fund" at bounding box center [392, 201] width 402 height 26
click at [191, 185] on input "b. Implementing a contingency fund" at bounding box center [191, 181] width 0 height 8
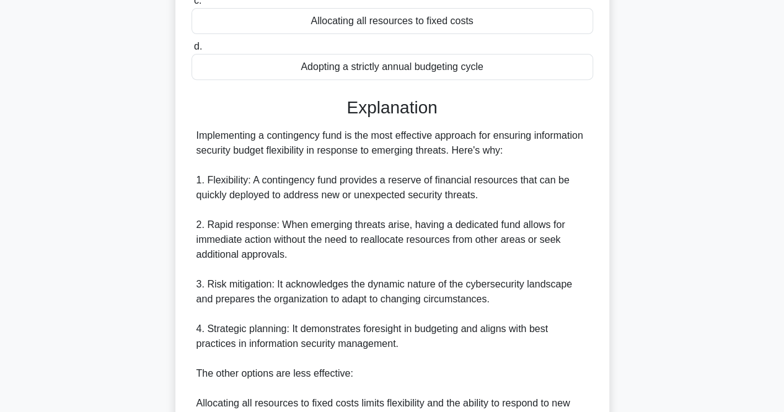
scroll to position [439, 0]
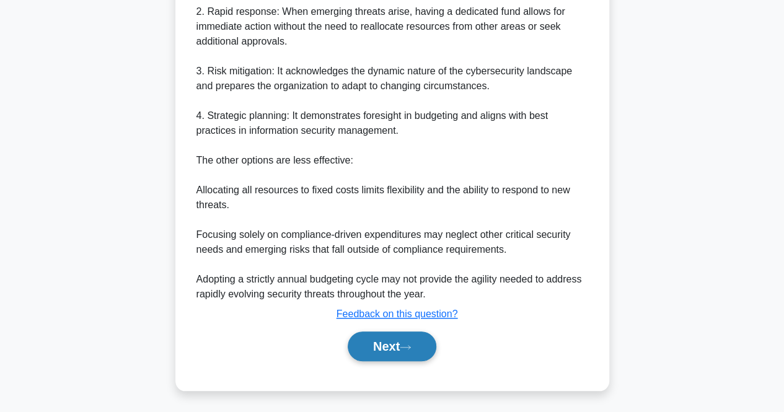
click at [381, 339] on button "Next" at bounding box center [392, 347] width 89 height 30
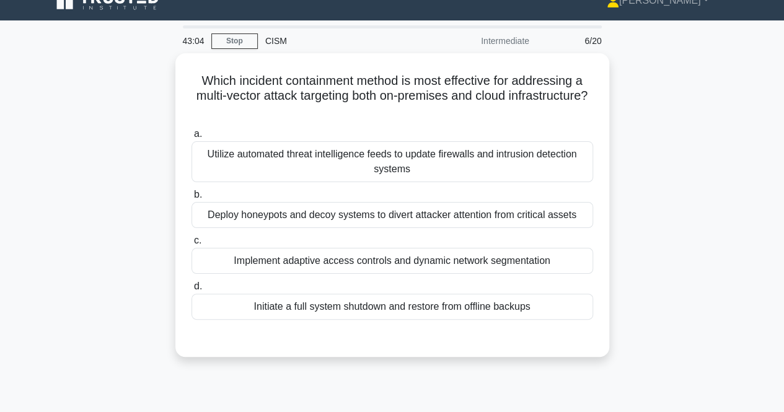
scroll to position [9, 0]
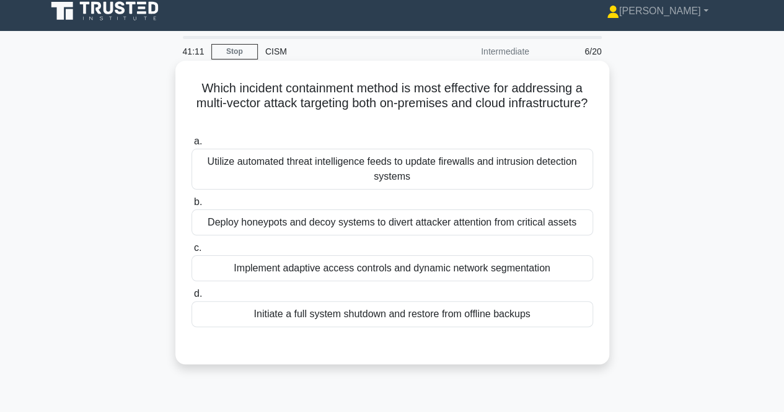
click at [419, 160] on div "Utilize automated threat intelligence feeds to update firewalls and intrusion d…" at bounding box center [392, 169] width 402 height 41
click at [191, 146] on input "a. Utilize automated threat intelligence feeds to update firewalls and intrusio…" at bounding box center [191, 142] width 0 height 8
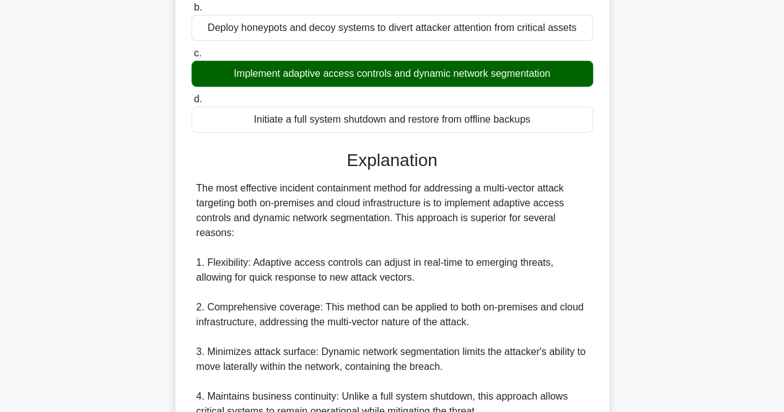
scroll to position [221, 0]
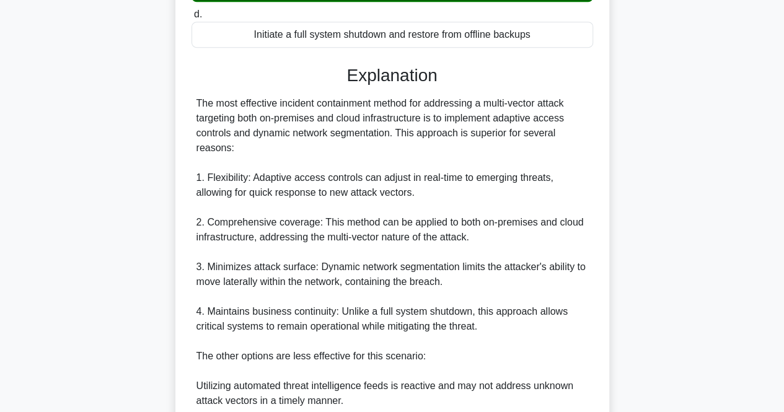
scroll to position [294, 0]
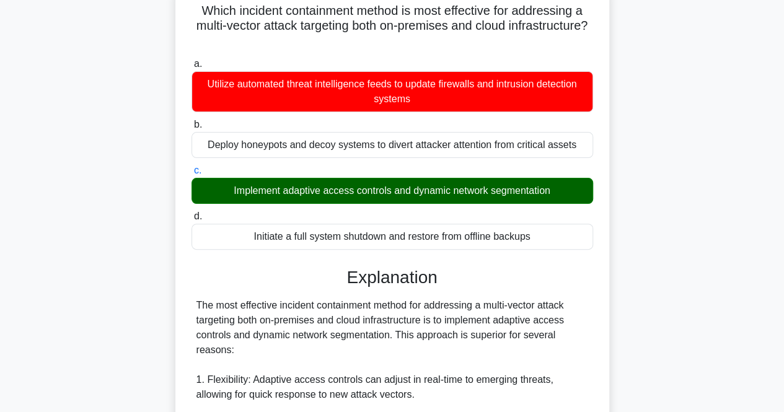
click at [191, 213] on input "d. Initiate a full system shutdown and restore from offline backups" at bounding box center [191, 217] width 0 height 8
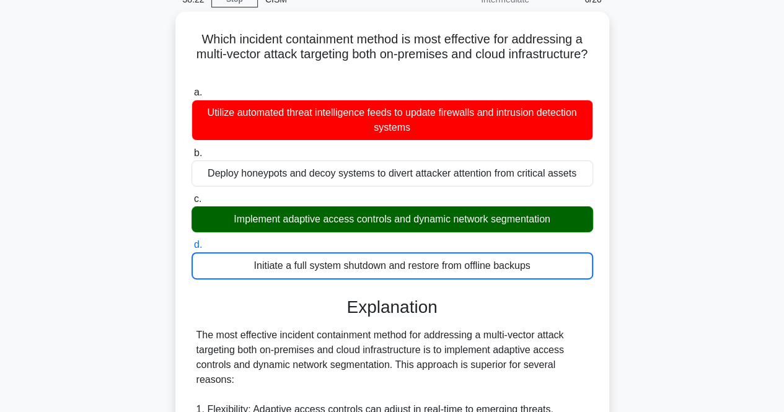
scroll to position [57, 0]
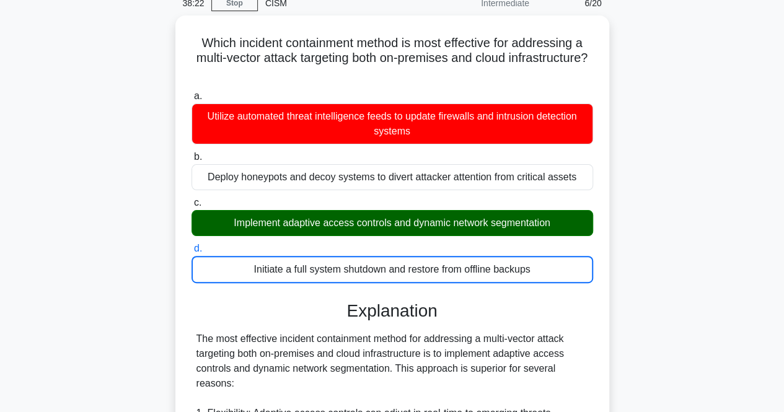
click at [191, 92] on input "a. Utilize automated threat intelligence feeds to update firewalls and intrusio…" at bounding box center [191, 96] width 0 height 8
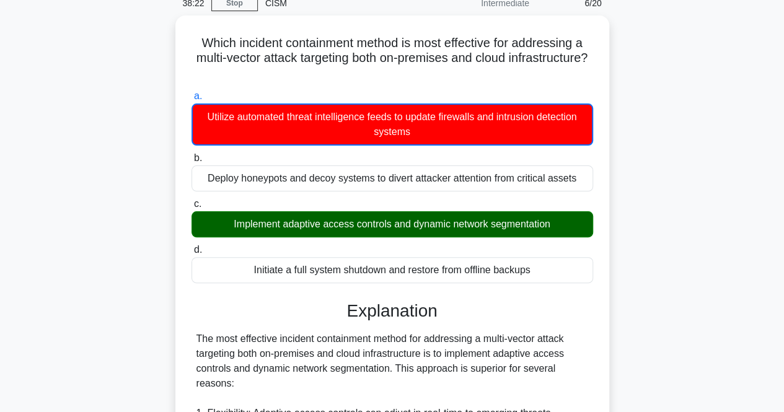
click at [191, 154] on input "b. Deploy honeypots and decoy systems to divert attacker attention from critica…" at bounding box center [191, 158] width 0 height 8
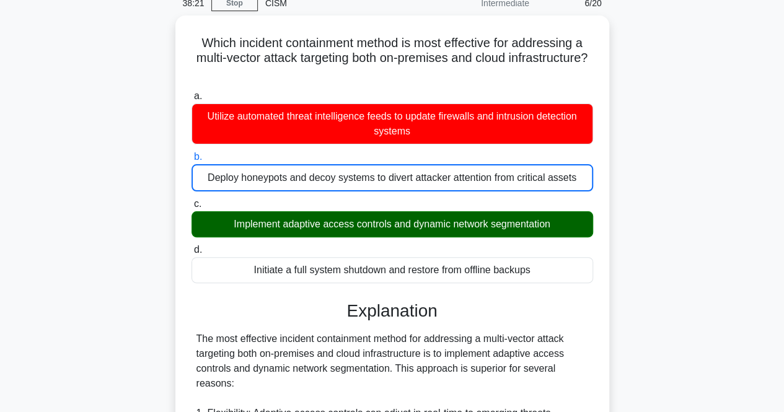
click at [191, 200] on input "c. Implement adaptive access controls and dynamic network segmentation" at bounding box center [191, 204] width 0 height 8
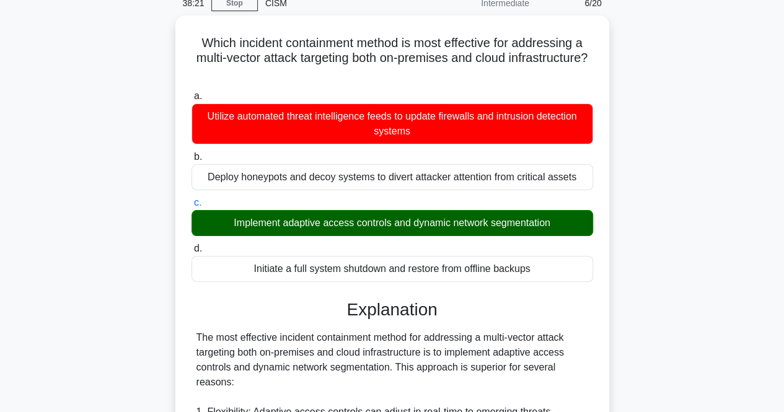
click at [191, 245] on input "d. Initiate a full system shutdown and restore from offline backups" at bounding box center [191, 249] width 0 height 8
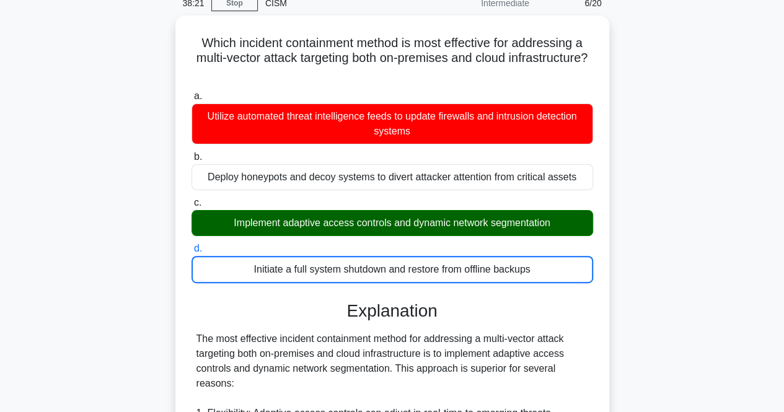
click at [191, 92] on input "a. Utilize automated threat intelligence feeds to update firewalls and intrusio…" at bounding box center [191, 96] width 0 height 8
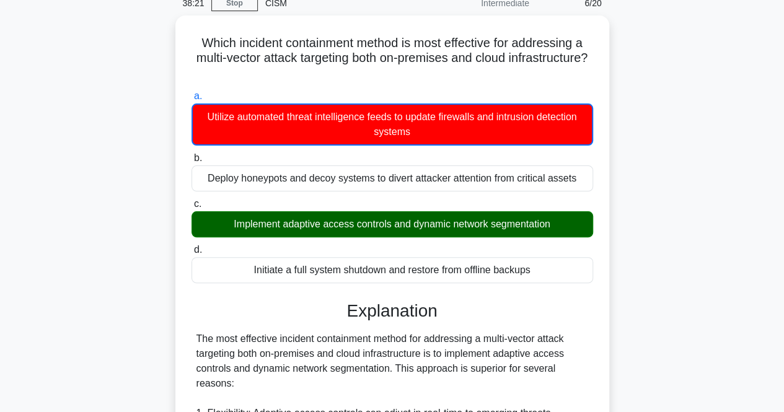
click at [191, 154] on input "b. Deploy honeypots and decoy systems to divert attacker attention from critica…" at bounding box center [191, 158] width 0 height 8
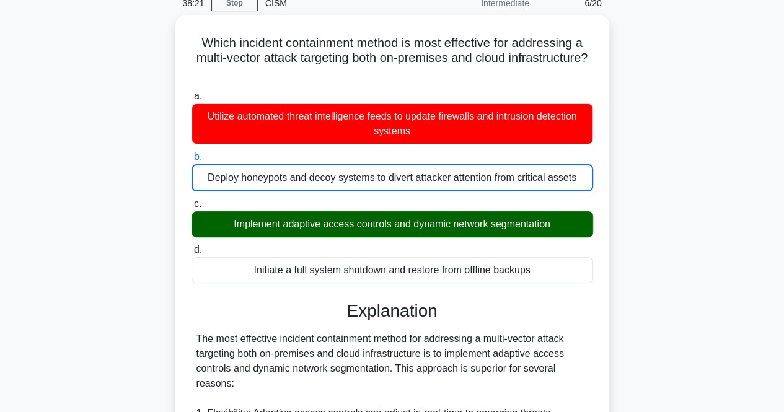
click at [191, 200] on input "c. Implement adaptive access controls and dynamic network segmentation" at bounding box center [191, 204] width 0 height 8
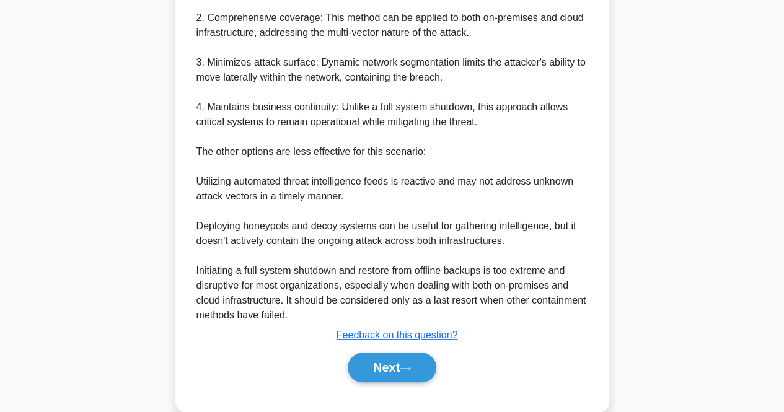
scroll to position [514, 0]
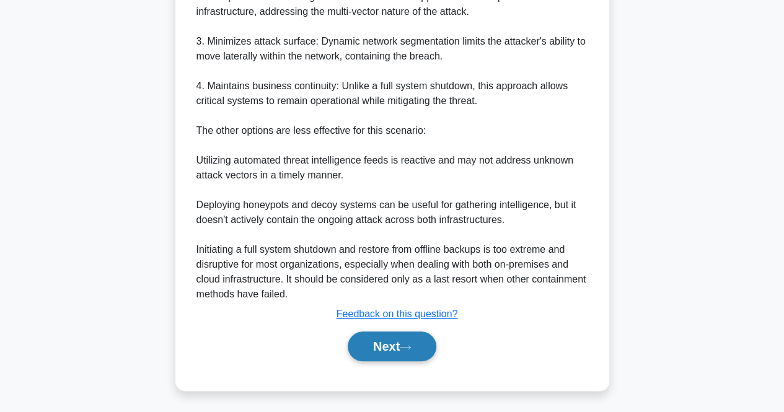
click at [369, 353] on button "Next" at bounding box center [392, 347] width 89 height 30
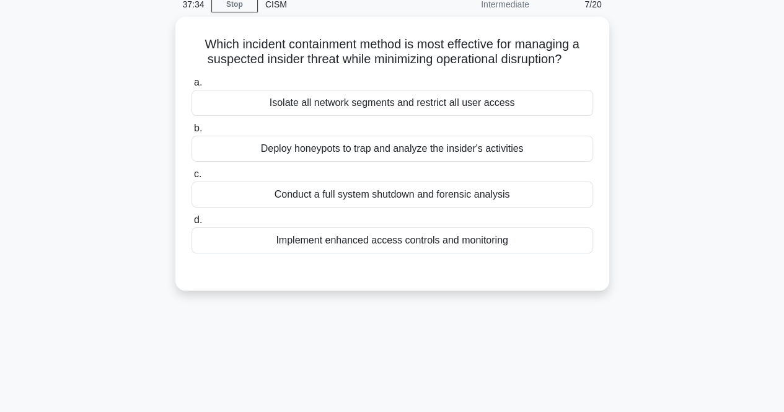
scroll to position [0, 0]
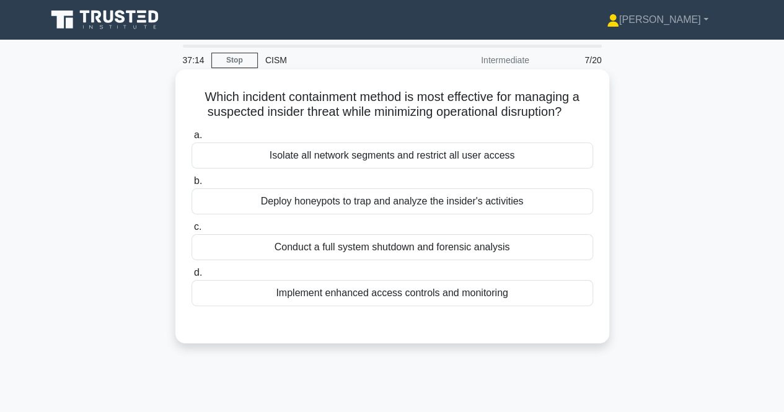
click at [387, 289] on div "Implement enhanced access controls and monitoring" at bounding box center [392, 293] width 402 height 26
click at [191, 277] on input "d. Implement enhanced access controls and monitoring" at bounding box center [191, 273] width 0 height 8
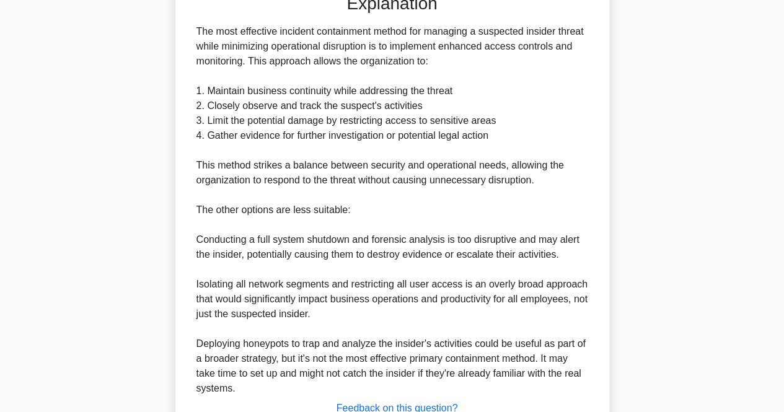
scroll to position [424, 0]
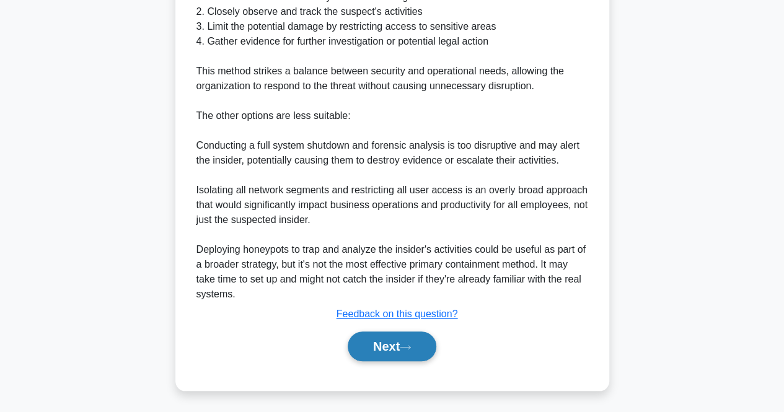
click at [382, 351] on button "Next" at bounding box center [392, 347] width 89 height 30
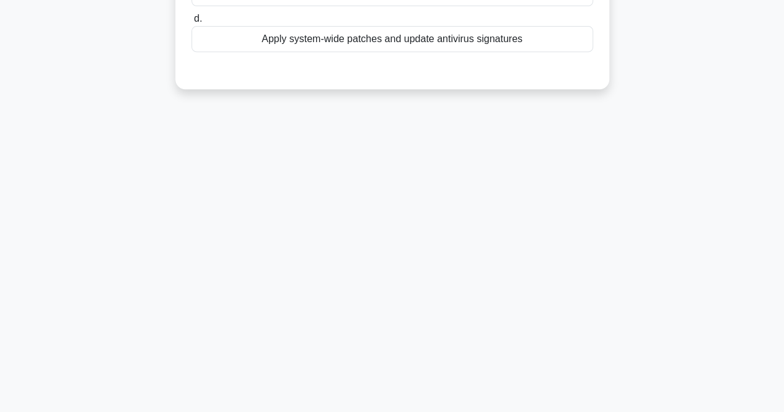
scroll to position [0, 0]
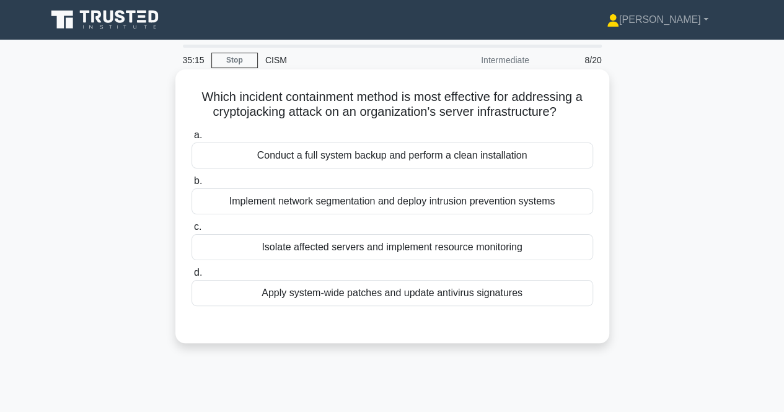
click at [447, 247] on div "Isolate affected servers and implement resource monitoring" at bounding box center [392, 247] width 402 height 26
click at [191, 231] on input "c. Isolate affected servers and implement resource monitoring" at bounding box center [191, 227] width 0 height 8
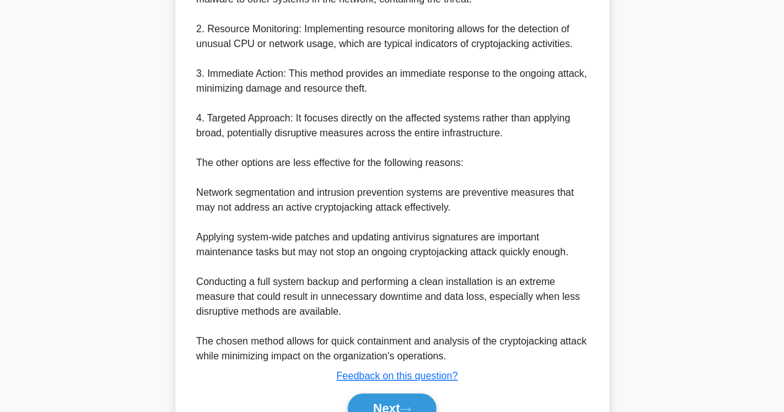
scroll to position [447, 0]
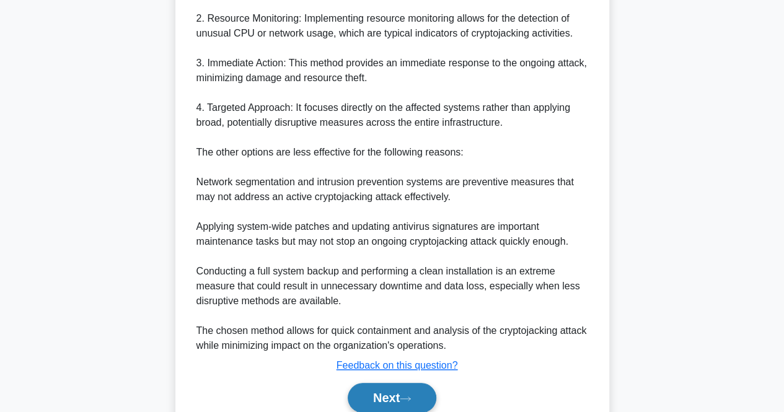
click at [364, 397] on button "Next" at bounding box center [392, 398] width 89 height 30
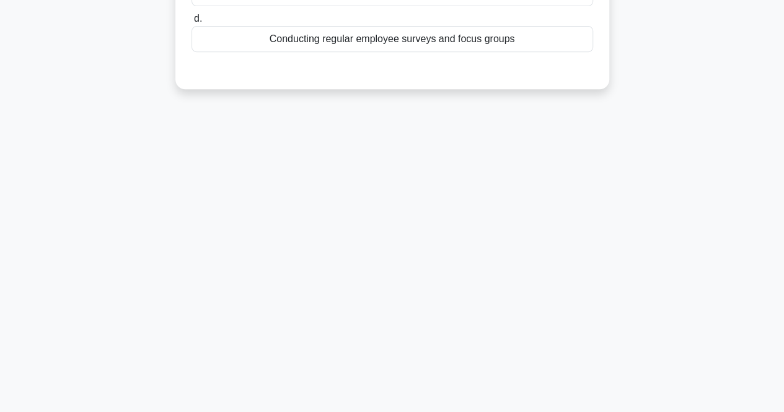
scroll to position [0, 0]
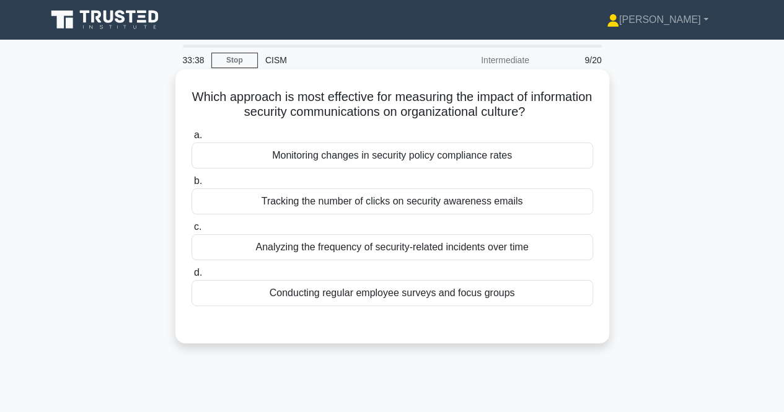
click at [437, 296] on div "Conducting regular employee surveys and focus groups" at bounding box center [392, 293] width 402 height 26
click at [191, 277] on input "d. Conducting regular employee surveys and focus groups" at bounding box center [191, 273] width 0 height 8
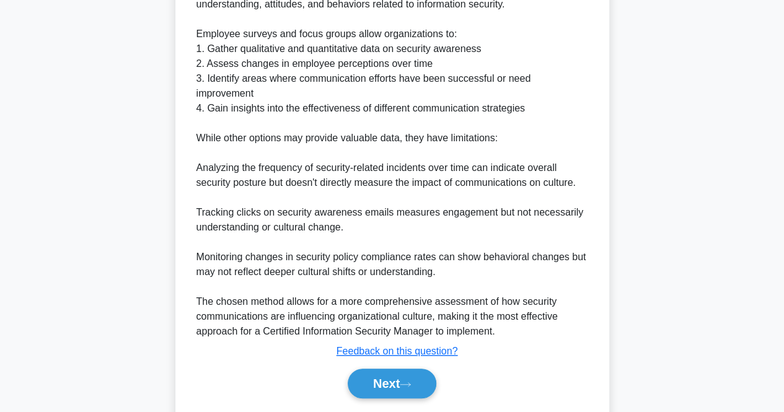
scroll to position [406, 0]
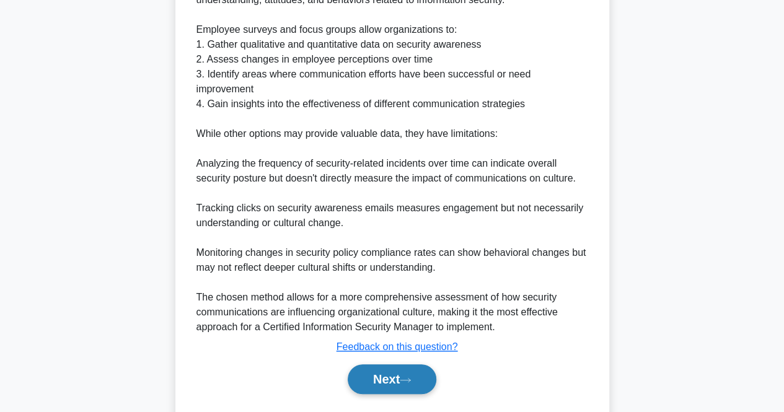
click at [384, 370] on button "Next" at bounding box center [392, 379] width 89 height 30
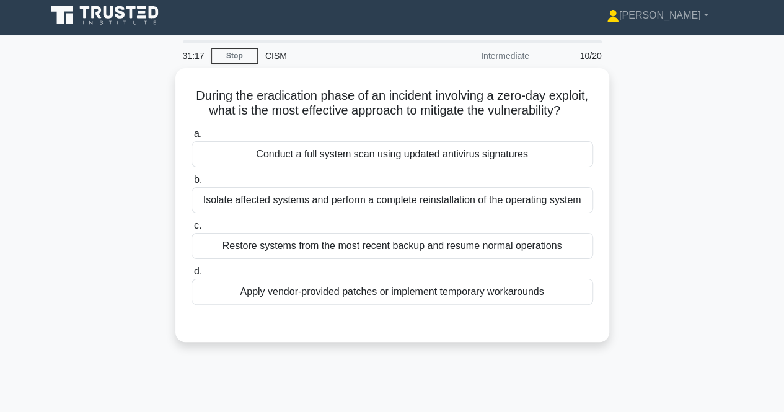
scroll to position [6, 0]
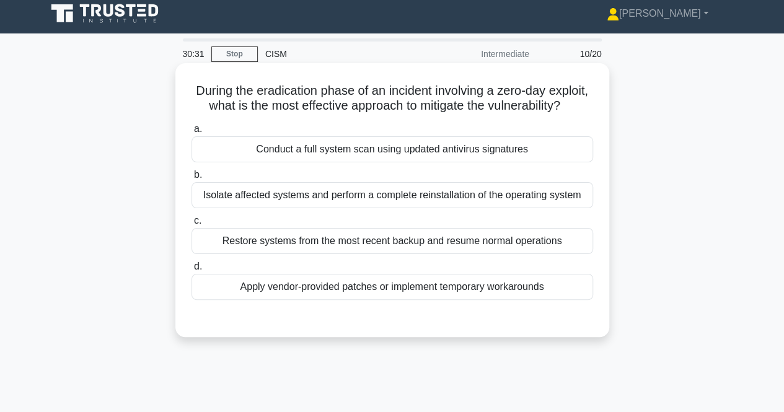
click at [424, 300] on div "Apply vendor-provided patches or implement temporary workarounds" at bounding box center [392, 287] width 402 height 26
click at [191, 271] on input "d. Apply vendor-provided patches or implement temporary workarounds" at bounding box center [191, 267] width 0 height 8
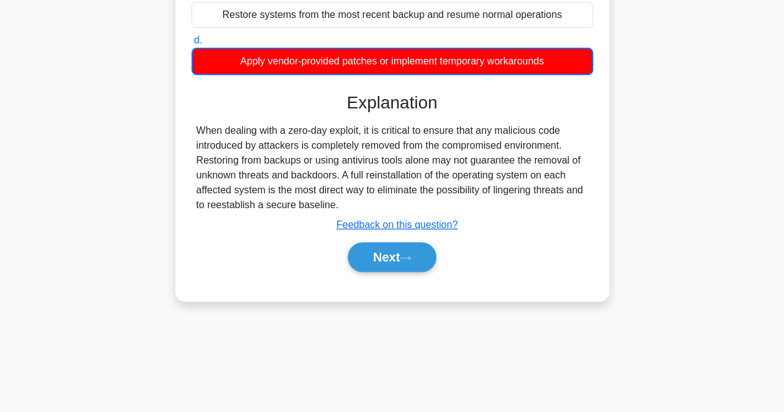
scroll to position [237, 0]
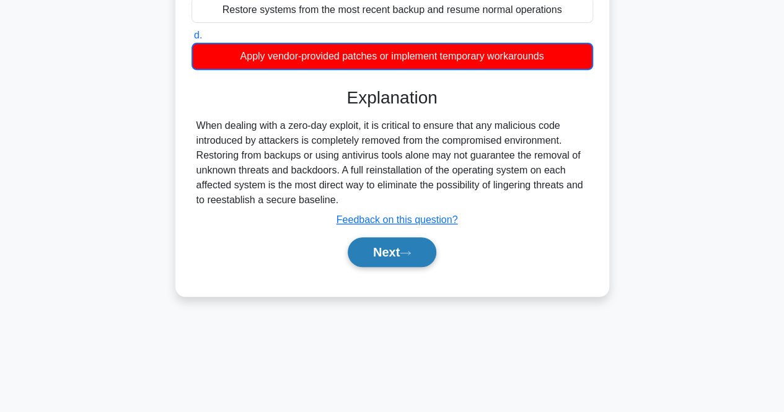
click at [384, 261] on button "Next" at bounding box center [392, 252] width 89 height 30
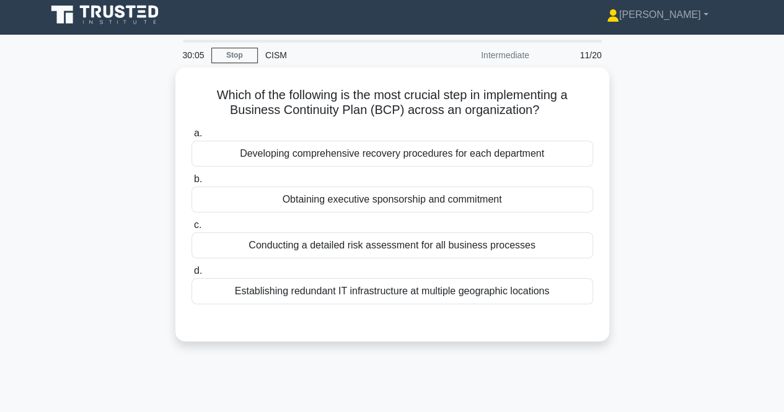
scroll to position [0, 0]
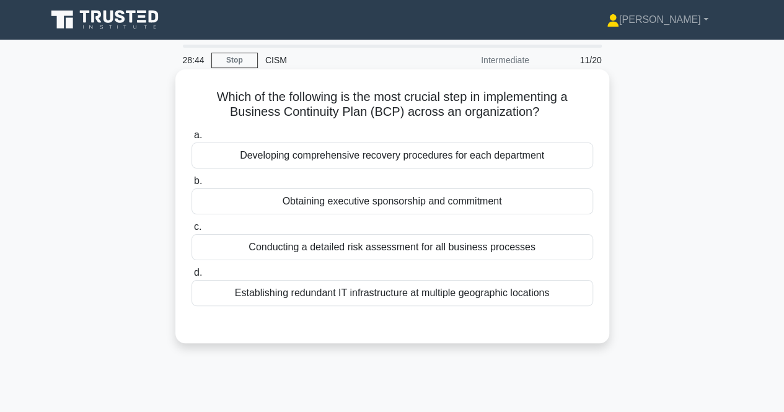
click at [385, 203] on div "Obtaining executive sponsorship and commitment" at bounding box center [392, 201] width 402 height 26
click at [191, 185] on input "b. Obtaining executive sponsorship and commitment" at bounding box center [191, 181] width 0 height 8
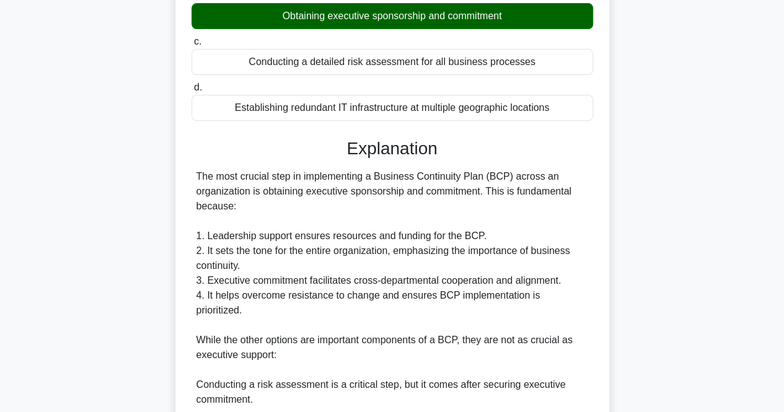
scroll to position [191, 0]
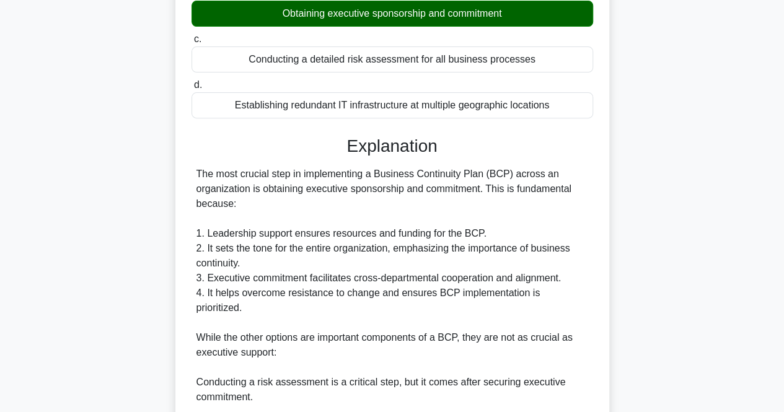
click at [191, 35] on input "c. Conducting a detailed risk assessment for all business processes" at bounding box center [191, 39] width 0 height 8
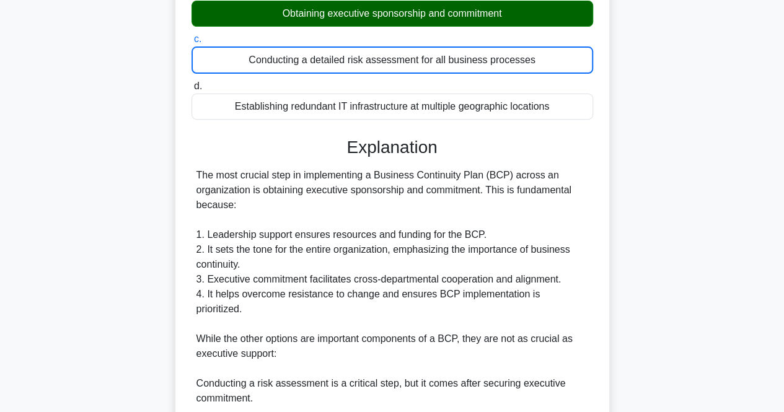
click at [191, 82] on input "d. Establishing redundant IT infrastructure at multiple geographic locations" at bounding box center [191, 86] width 0 height 8
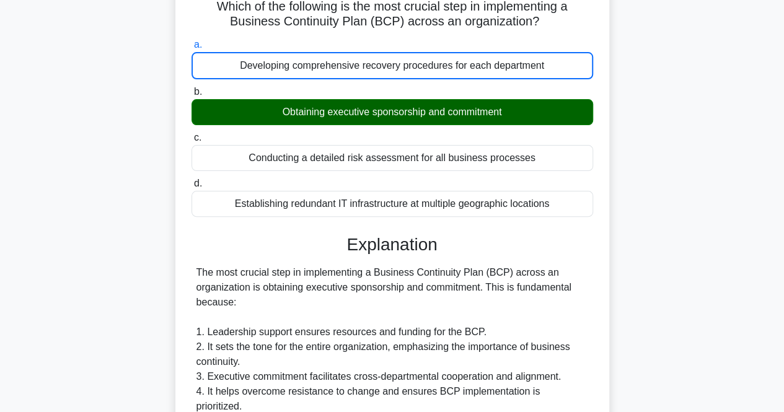
click at [191, 180] on input "d. Establishing redundant IT infrastructure at multiple geographic locations" at bounding box center [191, 184] width 0 height 8
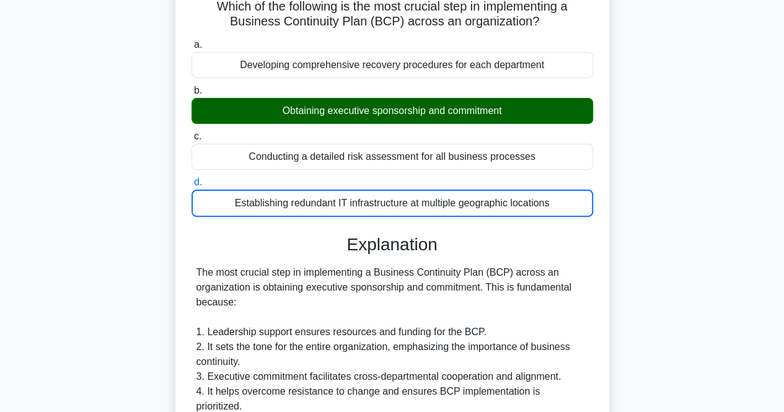
click at [191, 41] on input "a. Developing comprehensive recovery procedures for each department" at bounding box center [191, 45] width 0 height 8
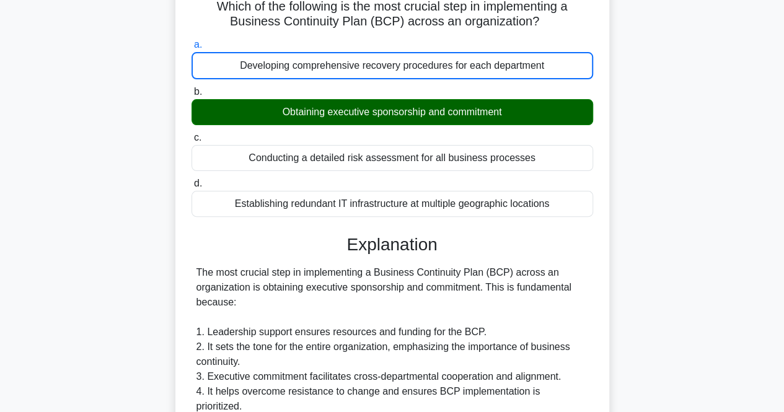
scroll to position [11, 0]
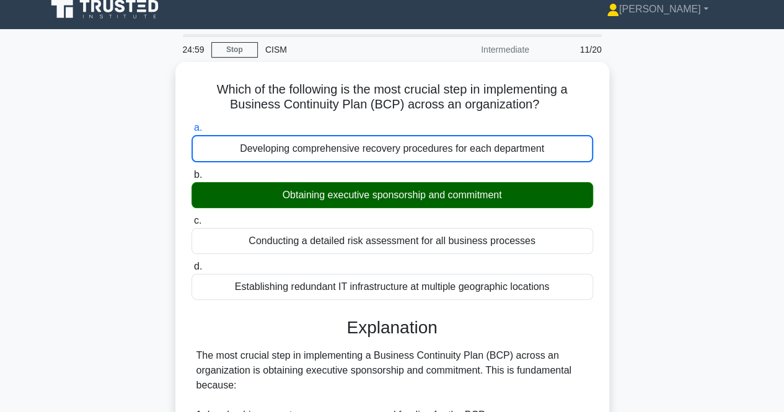
click at [191, 171] on input "b. Obtaining executive sponsorship and commitment" at bounding box center [191, 175] width 0 height 8
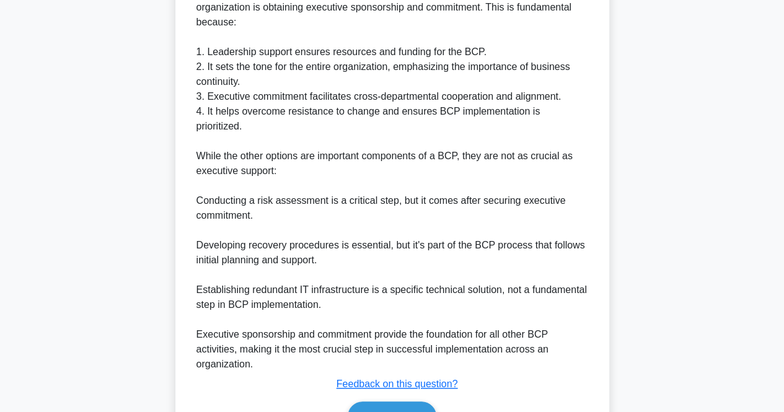
scroll to position [374, 0]
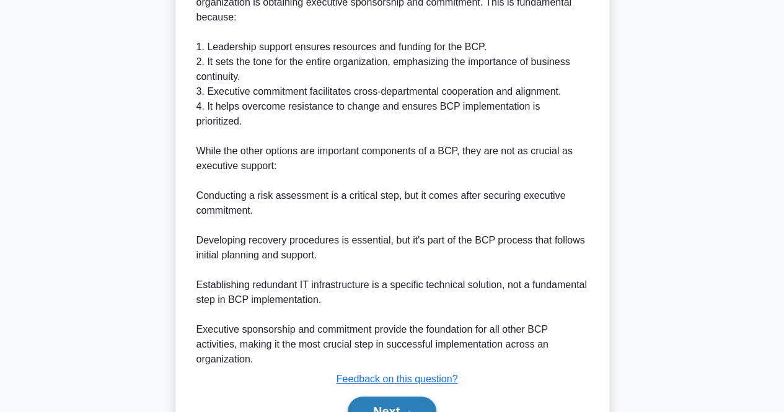
click at [381, 397] on button "Next" at bounding box center [392, 412] width 89 height 30
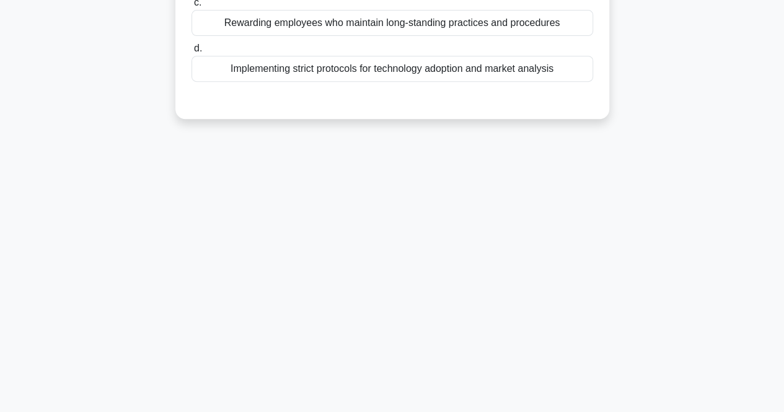
scroll to position [0, 0]
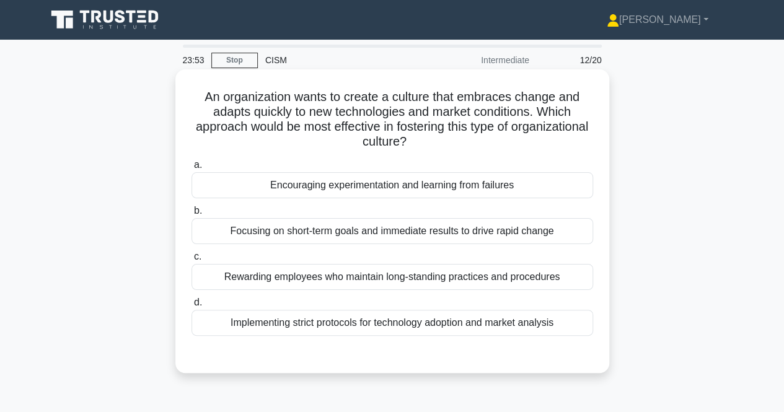
click at [213, 183] on div "Encouraging experimentation and learning from failures" at bounding box center [392, 185] width 402 height 26
click at [191, 169] on input "a. Encouraging experimentation and learning from failures" at bounding box center [191, 165] width 0 height 8
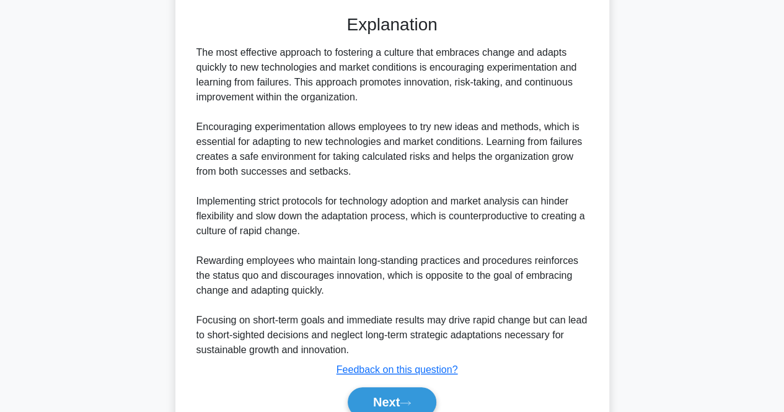
scroll to position [358, 0]
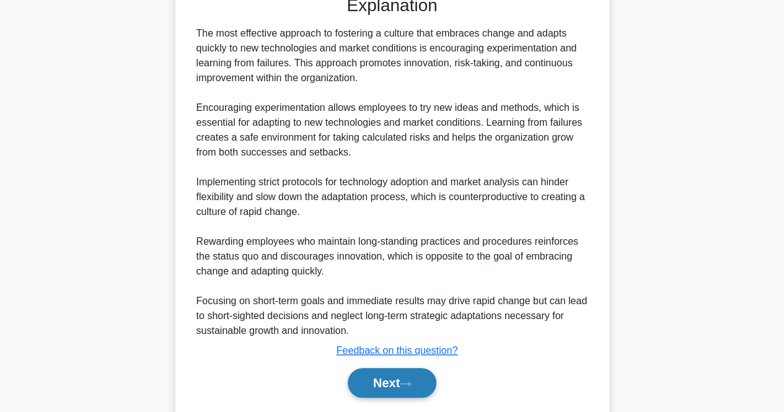
click at [397, 389] on button "Next" at bounding box center [392, 383] width 89 height 30
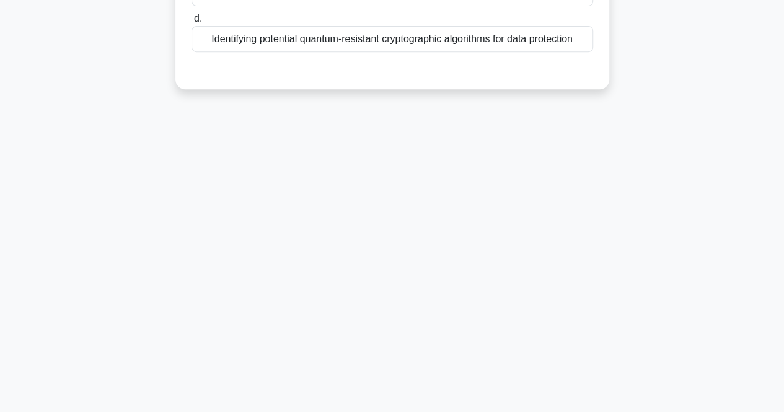
scroll to position [0, 0]
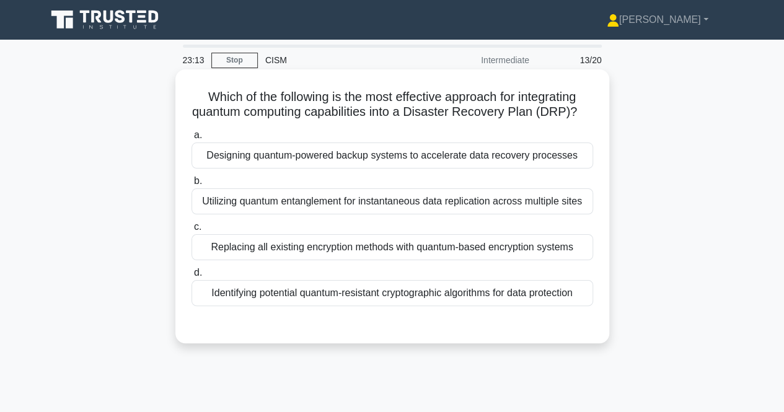
click at [507, 306] on div "Identifying potential quantum-resistant cryptographic algorithms for data prote…" at bounding box center [392, 293] width 402 height 26
click at [191, 277] on input "d. Identifying potential quantum-resistant cryptographic algorithms for data pr…" at bounding box center [191, 273] width 0 height 8
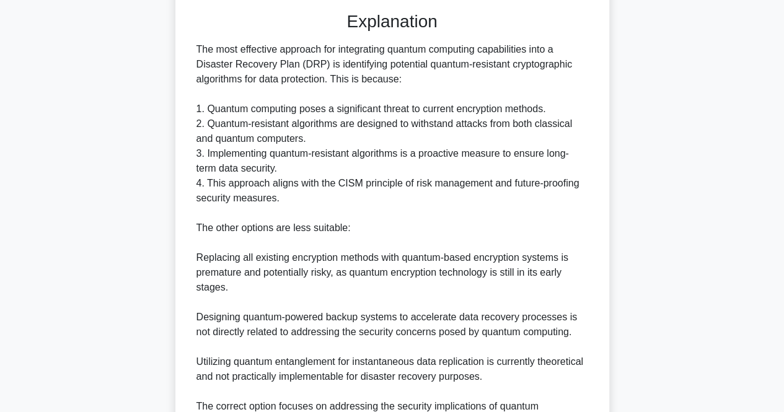
scroll to position [317, 0]
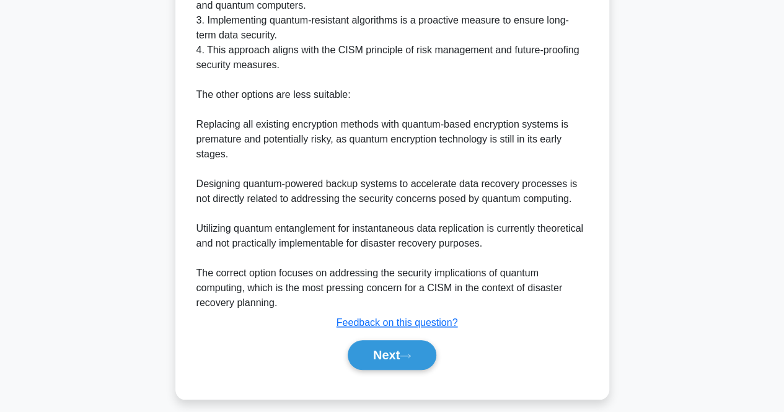
scroll to position [450, 0]
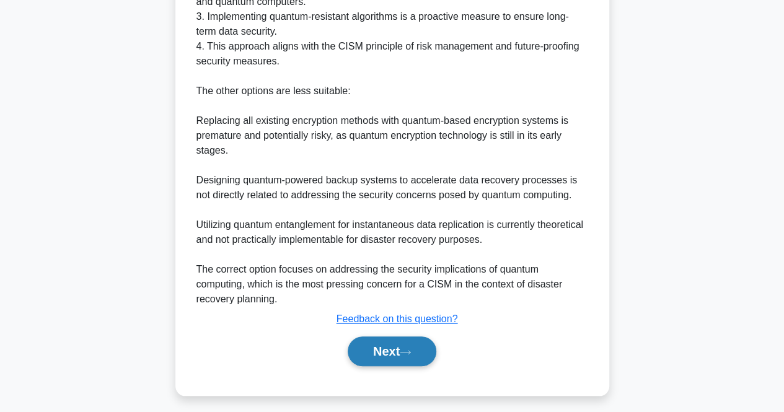
click at [410, 360] on button "Next" at bounding box center [392, 351] width 89 height 30
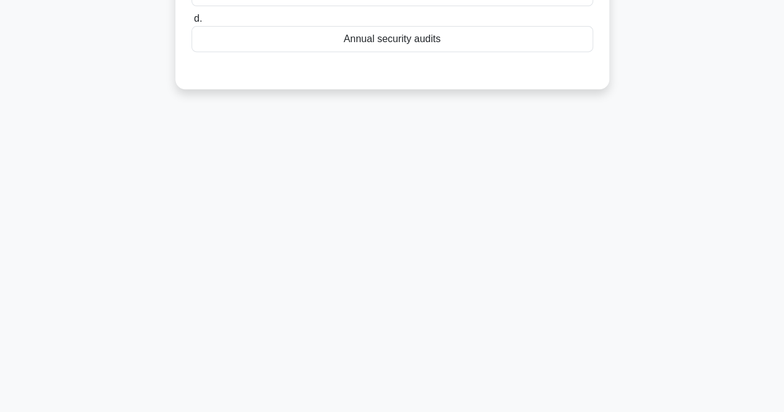
scroll to position [0, 0]
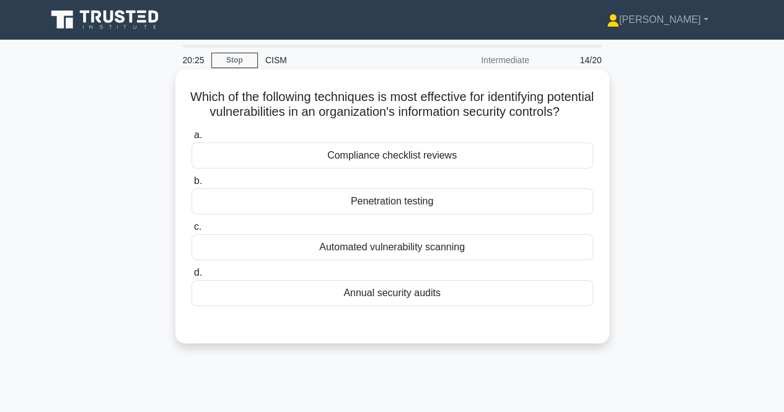
click at [361, 260] on div "Automated vulnerability scanning" at bounding box center [392, 247] width 402 height 26
click at [191, 231] on input "c. Automated vulnerability scanning" at bounding box center [191, 227] width 0 height 8
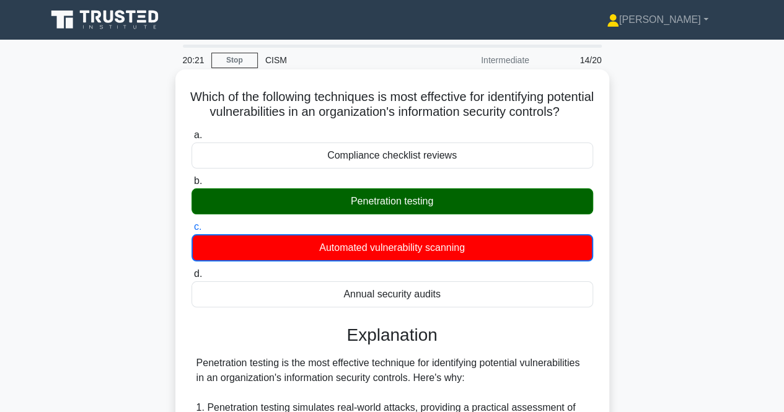
click at [191, 270] on input "d. Annual security audits" at bounding box center [191, 274] width 0 height 8
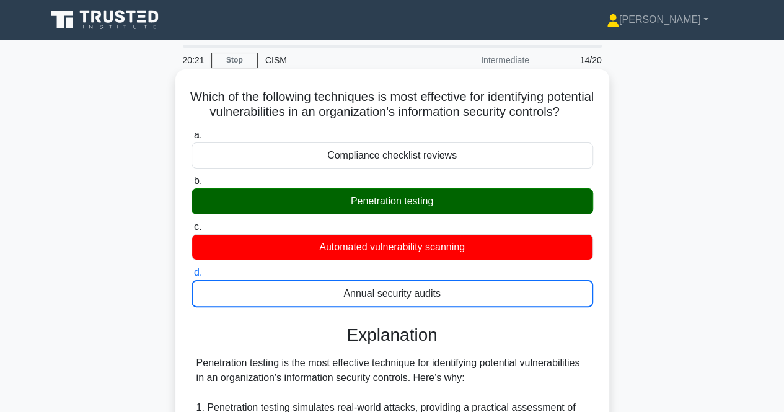
click at [191, 131] on input "a. Compliance checklist reviews" at bounding box center [191, 135] width 0 height 8
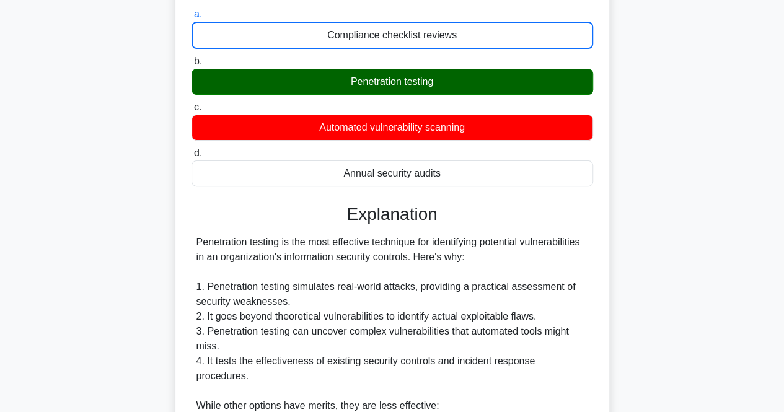
scroll to position [485, 0]
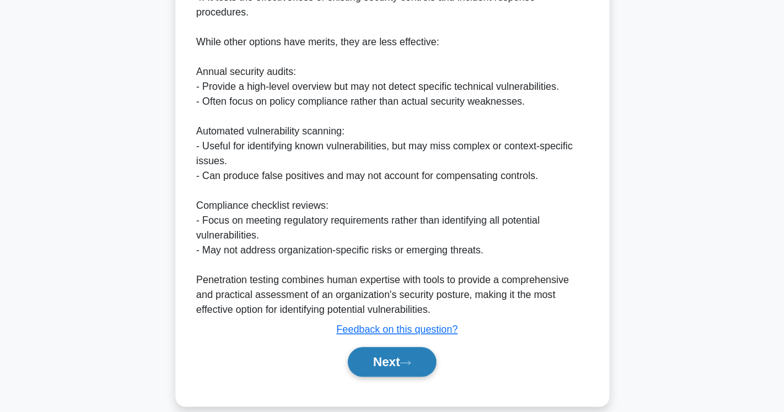
click at [400, 359] on button "Next" at bounding box center [392, 362] width 89 height 30
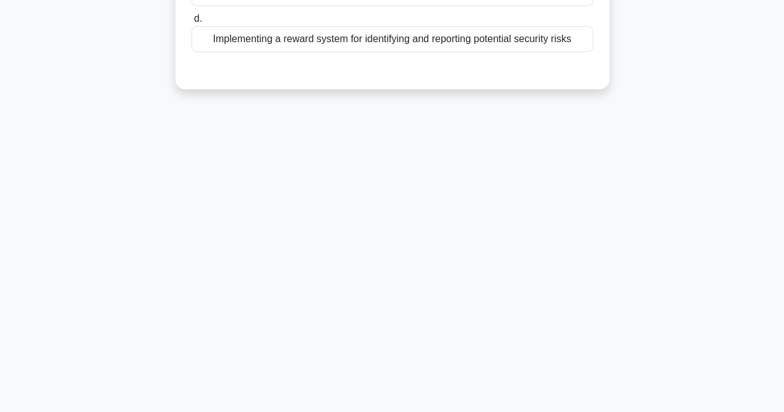
scroll to position [0, 0]
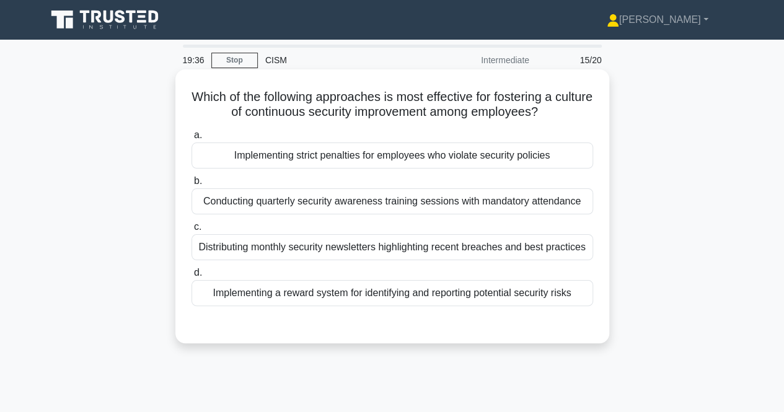
click at [480, 297] on div "Implementing a reward system for identifying and reporting potential security r…" at bounding box center [392, 293] width 402 height 26
click at [191, 277] on input "d. Implementing a reward system for identifying and reporting potential securit…" at bounding box center [191, 273] width 0 height 8
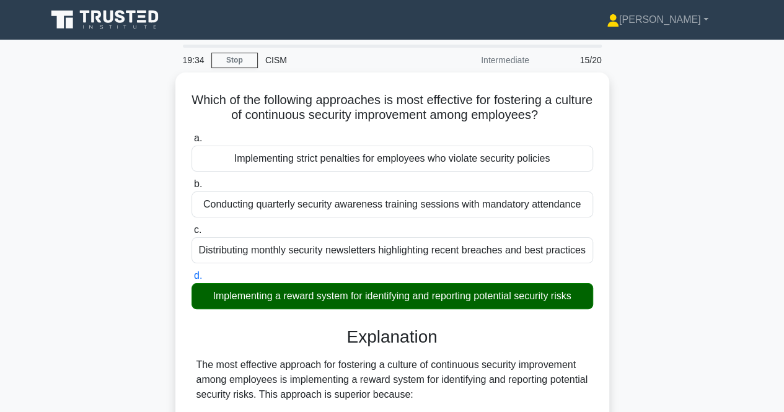
scroll to position [335, 0]
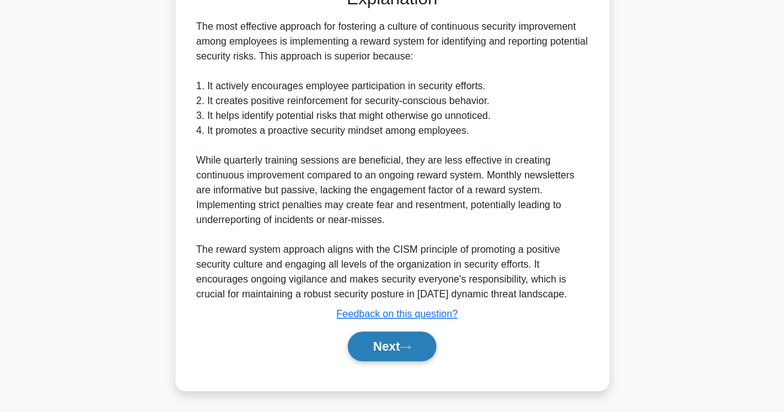
click at [371, 343] on button "Next" at bounding box center [392, 347] width 89 height 30
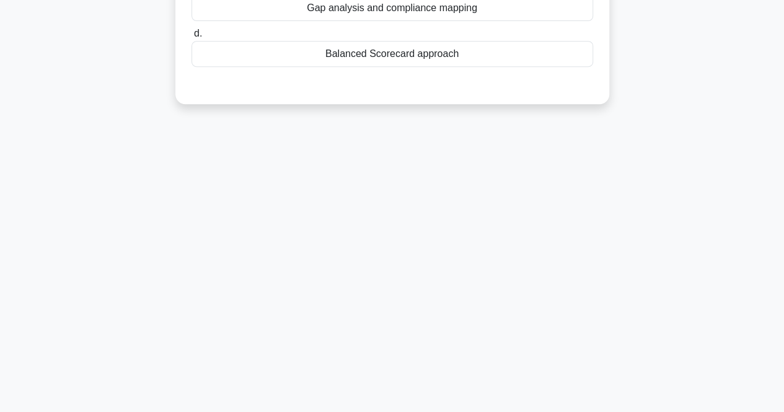
scroll to position [0, 0]
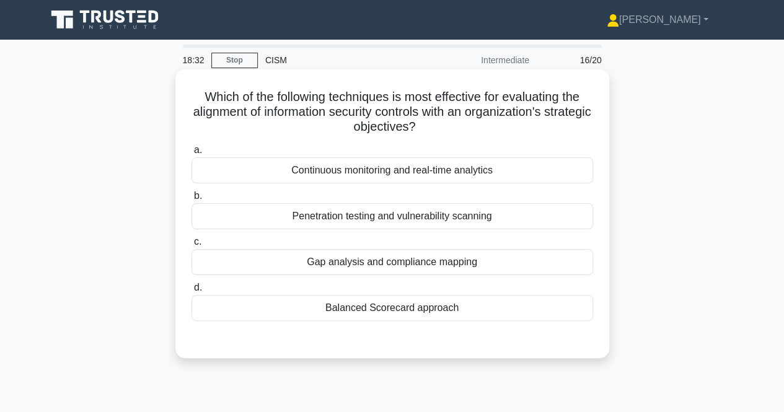
click at [418, 308] on div "Balanced Scorecard approach" at bounding box center [392, 308] width 402 height 26
click at [191, 292] on input "d. Balanced Scorecard approach" at bounding box center [191, 288] width 0 height 8
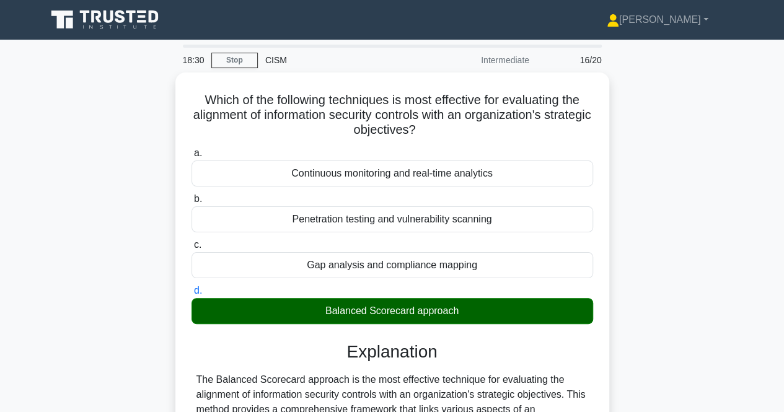
click at [191, 149] on input "a. Continuous monitoring and real-time analytics" at bounding box center [191, 153] width 0 height 8
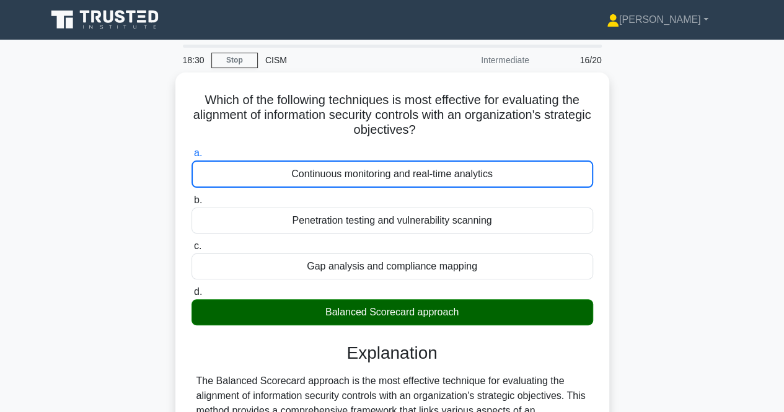
click at [191, 196] on input "b. Penetration testing and vulnerability scanning" at bounding box center [191, 200] width 0 height 8
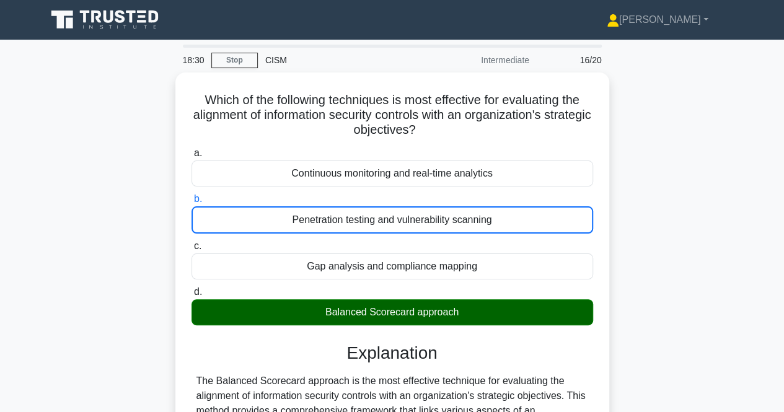
click at [191, 242] on input "c. Gap analysis and compliance mapping" at bounding box center [191, 246] width 0 height 8
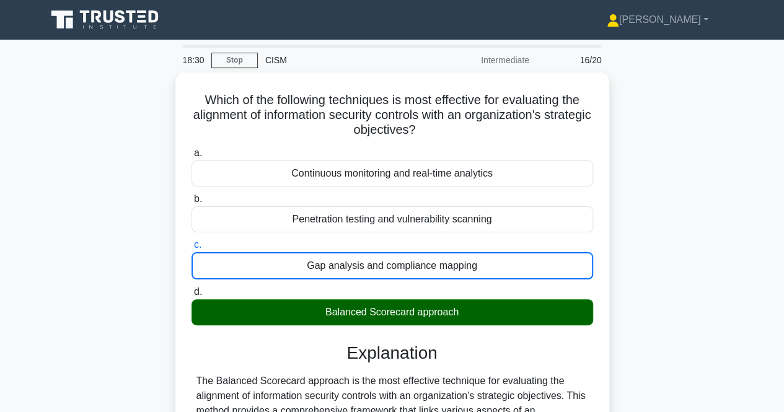
click at [191, 288] on input "d. Balanced Scorecard approach" at bounding box center [191, 292] width 0 height 8
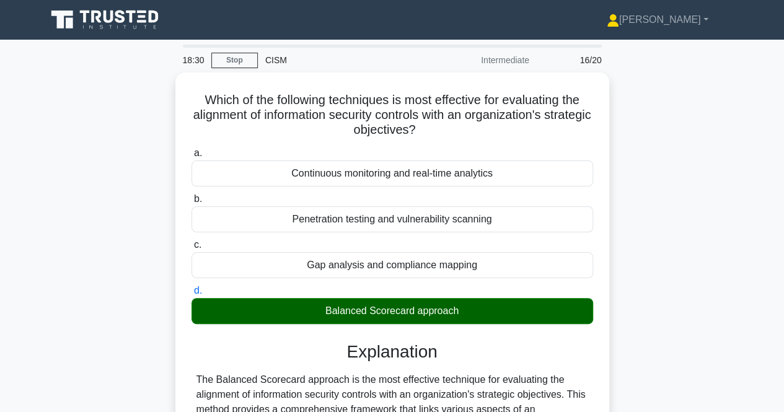
click at [191, 149] on input "a. Continuous monitoring and real-time analytics" at bounding box center [191, 153] width 0 height 8
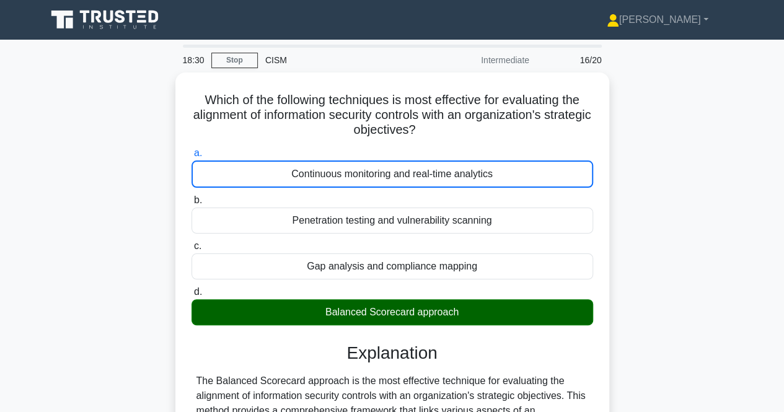
click at [191, 196] on input "b. Penetration testing and vulnerability scanning" at bounding box center [191, 200] width 0 height 8
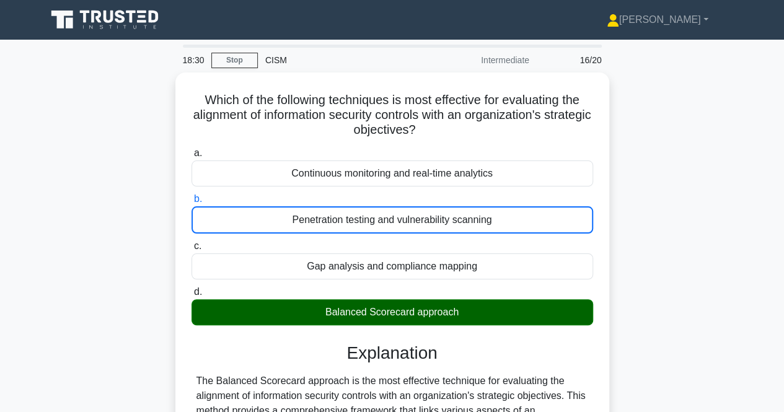
click at [191, 242] on input "c. Gap analysis and compliance mapping" at bounding box center [191, 246] width 0 height 8
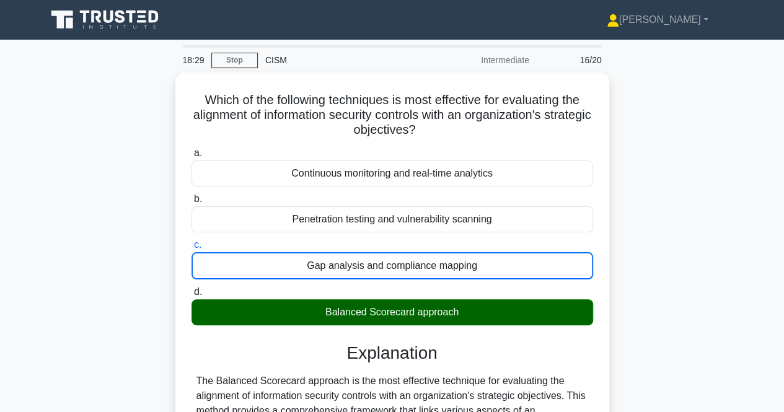
click at [191, 288] on input "d. Balanced Scorecard approach" at bounding box center [191, 292] width 0 height 8
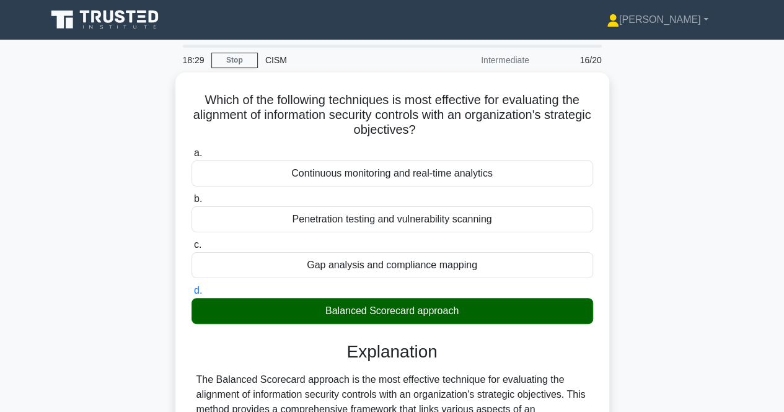
click at [191, 149] on input "a. Continuous monitoring and real-time analytics" at bounding box center [191, 153] width 0 height 8
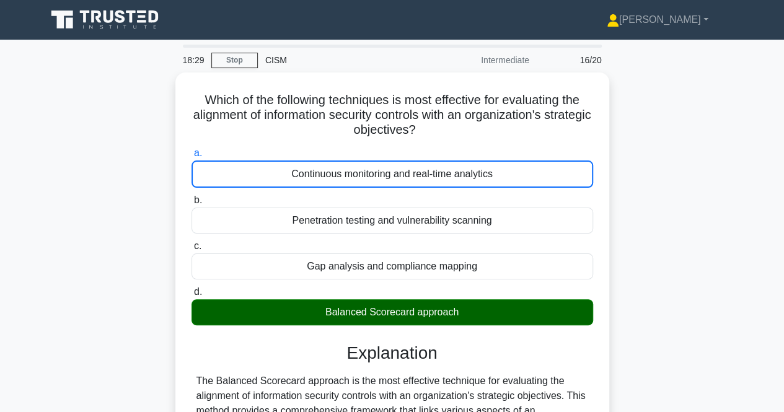
click at [191, 196] on input "b. Penetration testing and vulnerability scanning" at bounding box center [191, 200] width 0 height 8
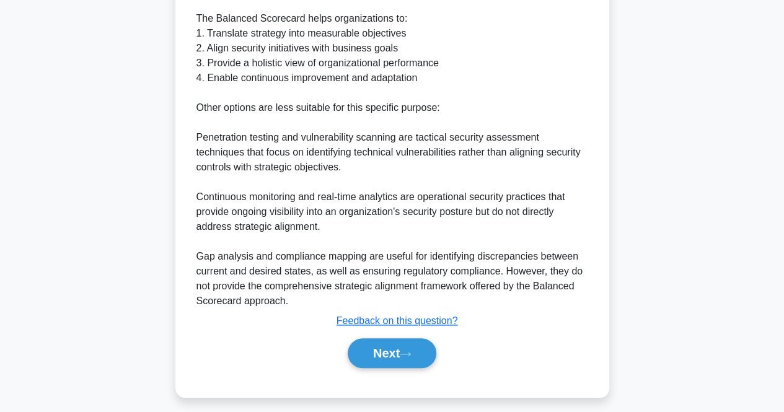
scroll to position [456, 0]
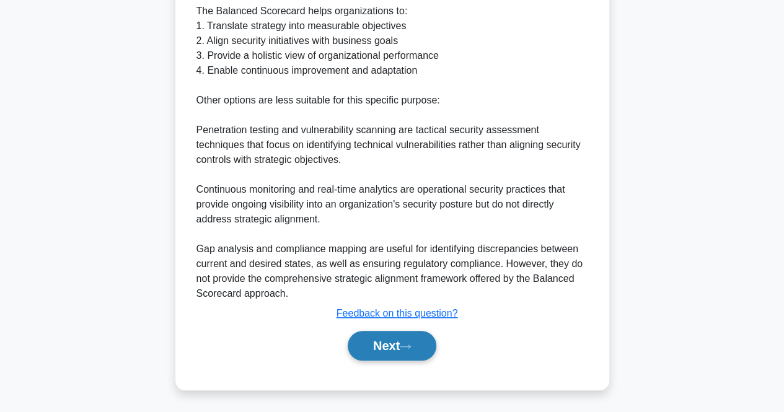
click at [424, 351] on button "Next" at bounding box center [392, 346] width 89 height 30
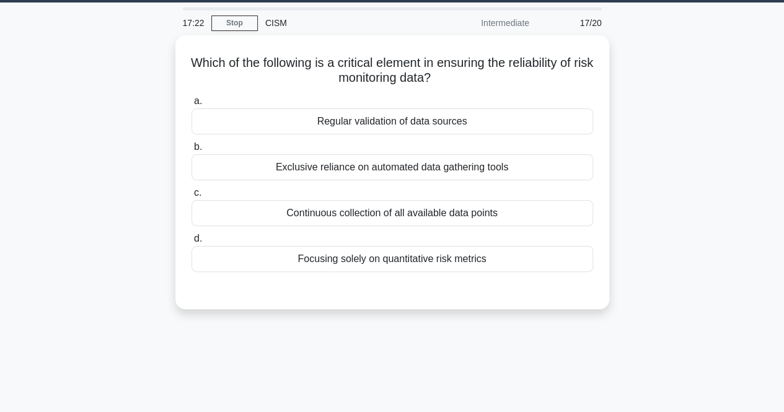
scroll to position [34, 0]
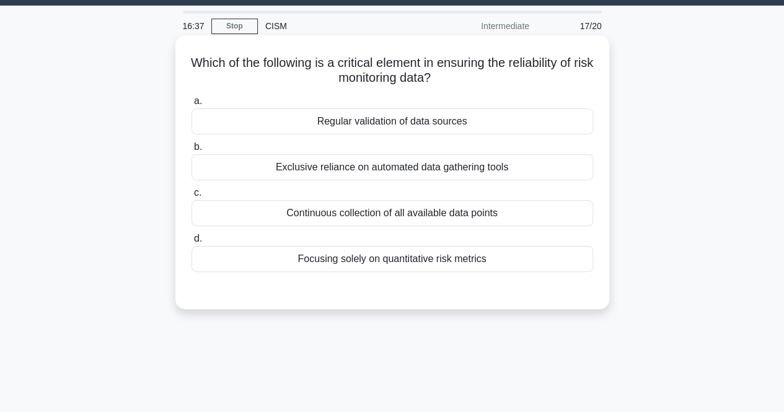
click at [362, 121] on div "Regular validation of data sources" at bounding box center [392, 121] width 402 height 26
click at [191, 105] on input "a. Regular validation of data sources" at bounding box center [191, 101] width 0 height 8
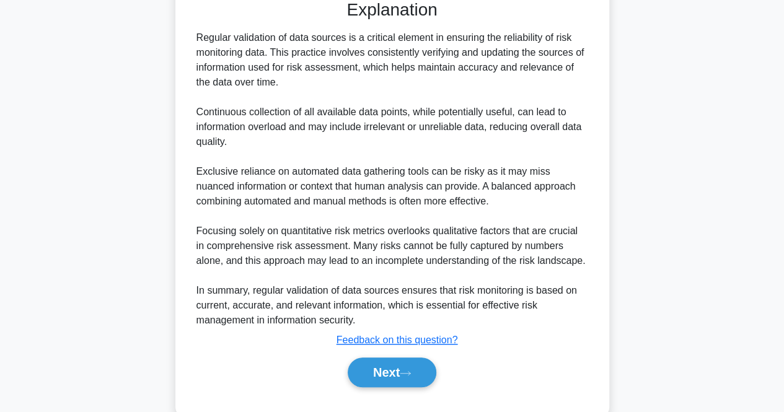
scroll to position [337, 0]
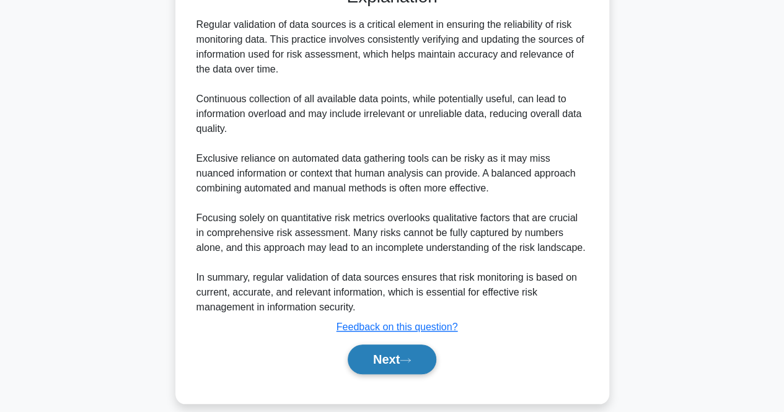
click at [408, 351] on button "Next" at bounding box center [392, 360] width 89 height 30
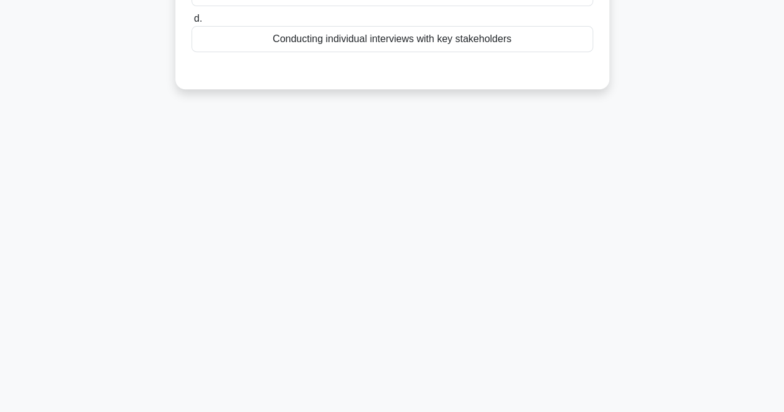
scroll to position [0, 0]
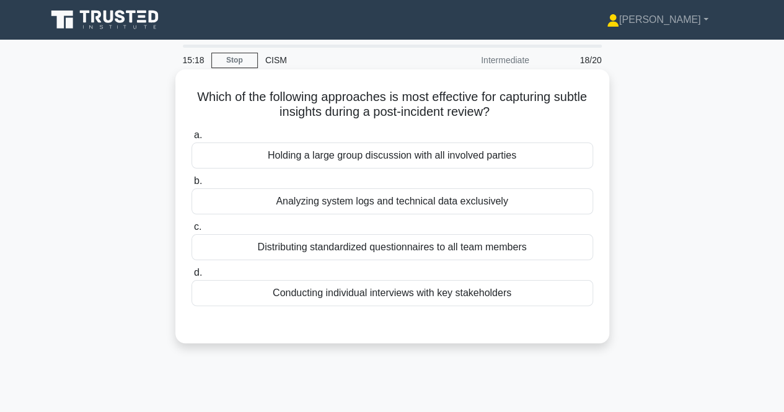
click at [396, 208] on div "Analyzing system logs and technical data exclusively" at bounding box center [392, 201] width 402 height 26
click at [191, 185] on input "b. Analyzing system logs and technical data exclusively" at bounding box center [191, 181] width 0 height 8
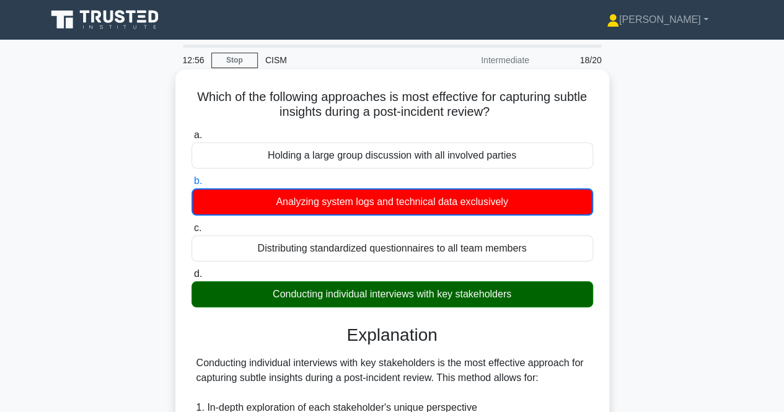
click at [191, 224] on input "c. Distributing standardized questionnaires to all team members" at bounding box center [191, 228] width 0 height 8
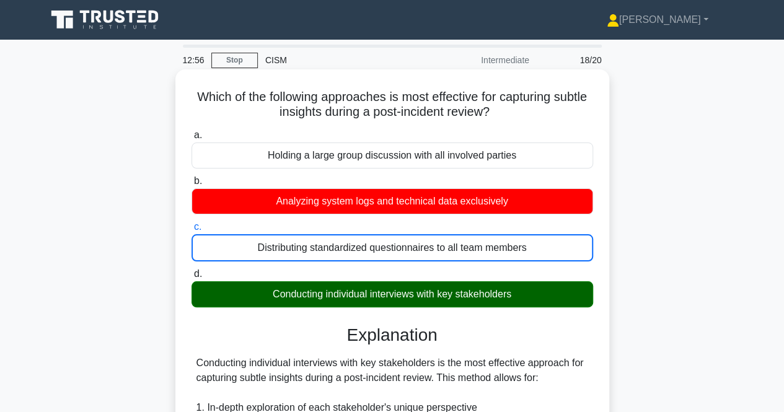
click at [191, 270] on input "d. Conducting individual interviews with key stakeholders" at bounding box center [191, 274] width 0 height 8
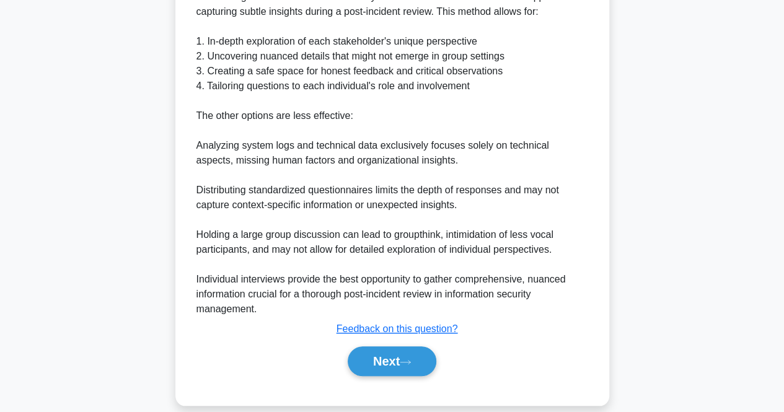
scroll to position [380, 0]
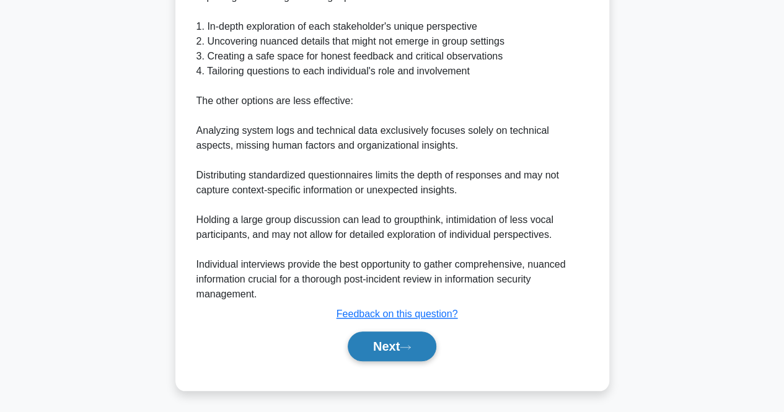
click at [379, 338] on button "Next" at bounding box center [392, 347] width 89 height 30
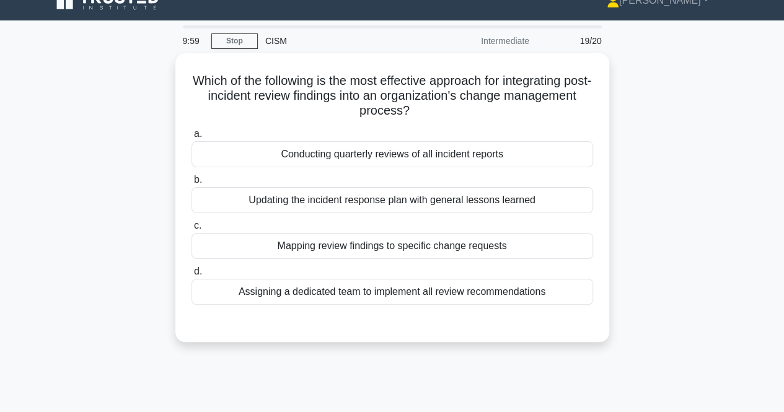
scroll to position [21, 0]
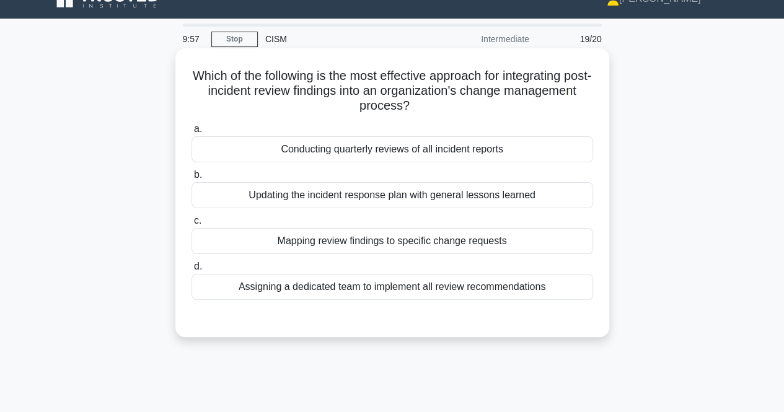
click at [345, 191] on div "Updating the incident response plan with general lessons learned" at bounding box center [392, 195] width 402 height 26
click at [191, 179] on input "b. Updating the incident response plan with general lessons learned" at bounding box center [191, 175] width 0 height 8
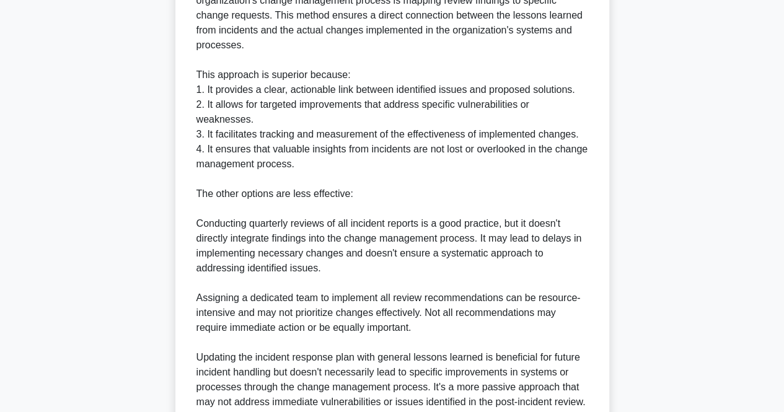
scroll to position [436, 0]
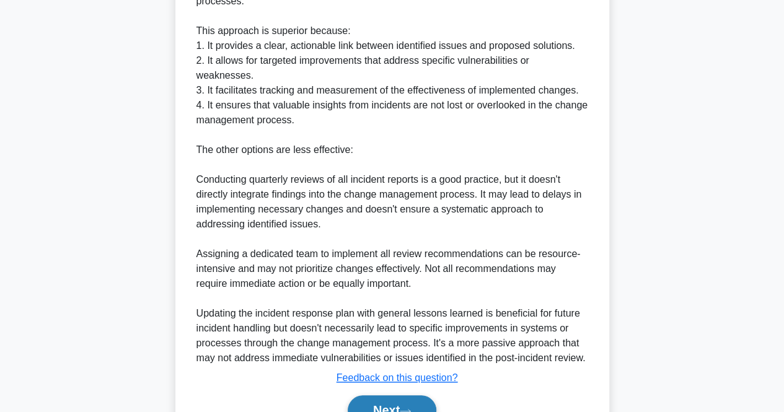
click at [381, 395] on button "Next" at bounding box center [392, 410] width 89 height 30
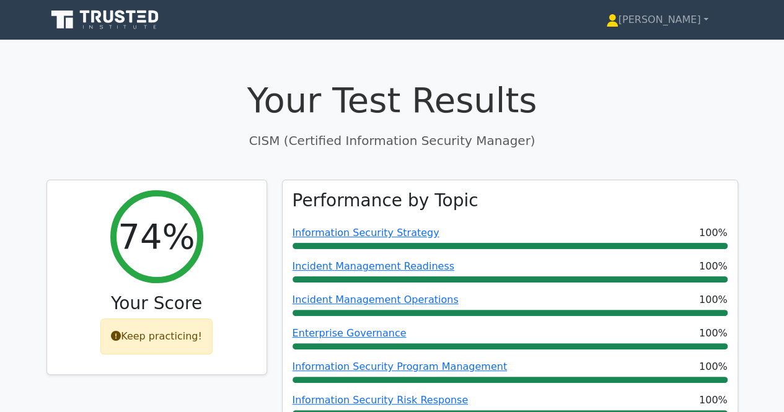
drag, startPoint x: 793, startPoint y: 2, endPoint x: 502, endPoint y: 53, distance: 295.0
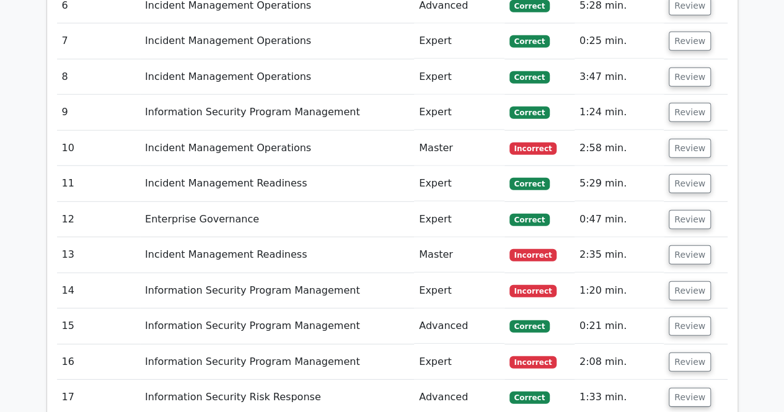
scroll to position [1653, 0]
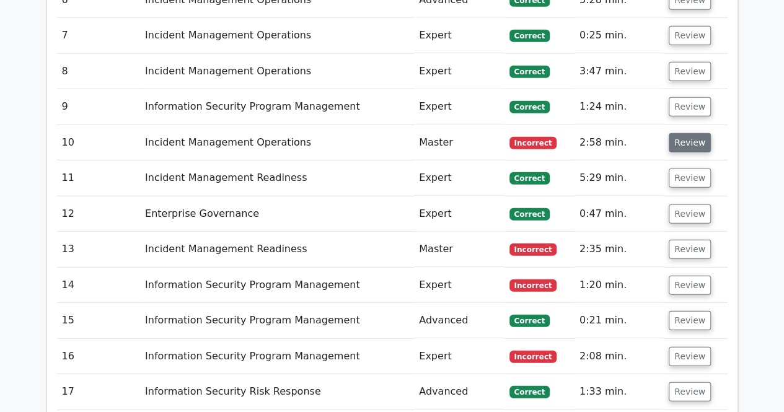
click at [679, 133] on button "Review" at bounding box center [690, 142] width 42 height 19
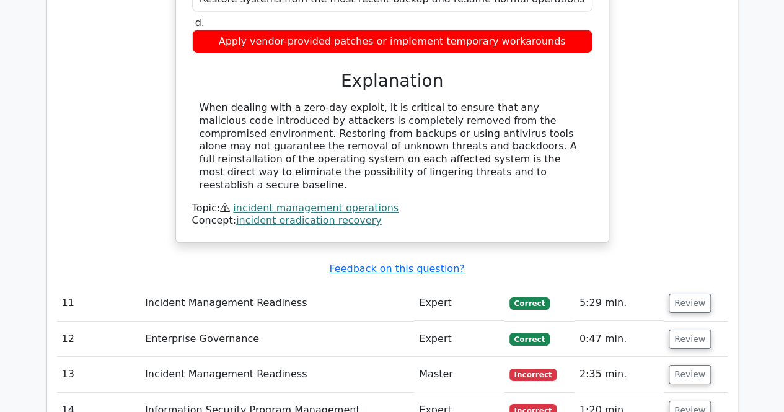
scroll to position [2016, 0]
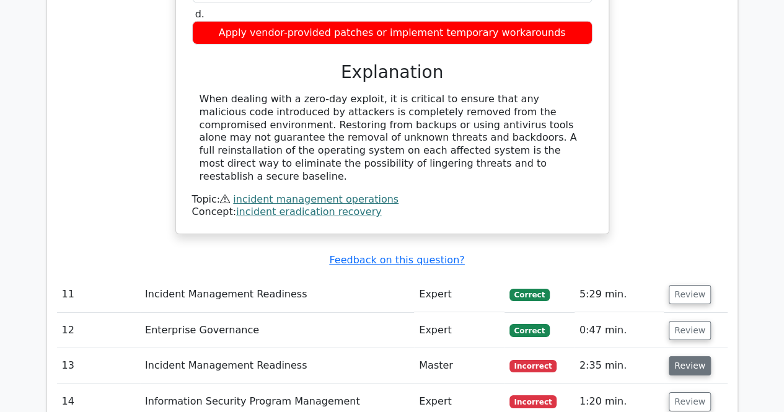
click at [699, 356] on button "Review" at bounding box center [690, 365] width 42 height 19
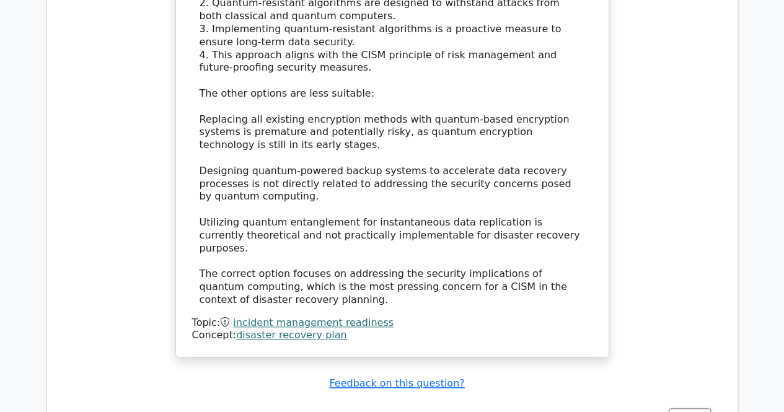
scroll to position [2814, 0]
click at [682, 409] on button "Review" at bounding box center [690, 418] width 42 height 19
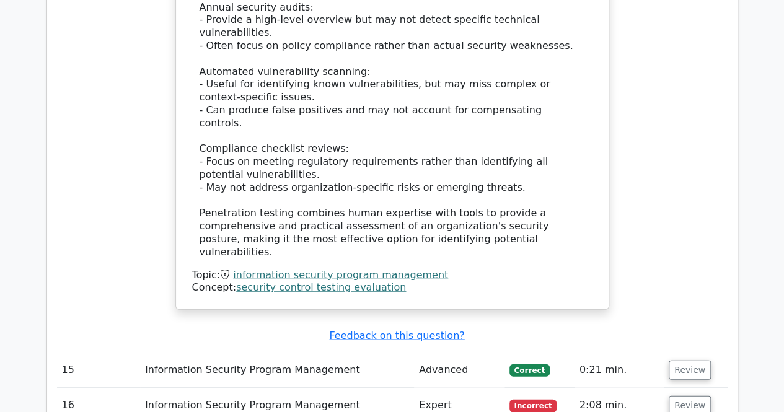
scroll to position [3721, 0]
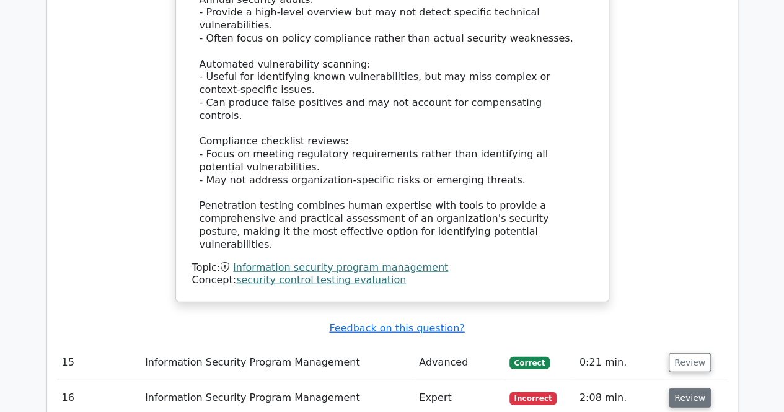
click at [672, 389] on button "Review" at bounding box center [690, 398] width 42 height 19
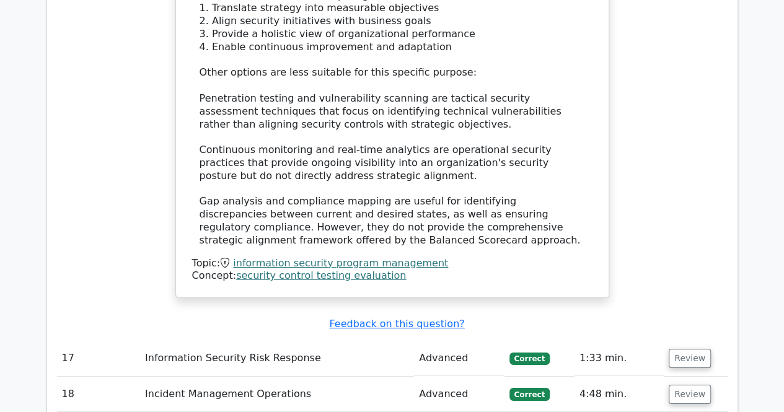
scroll to position [4517, 0]
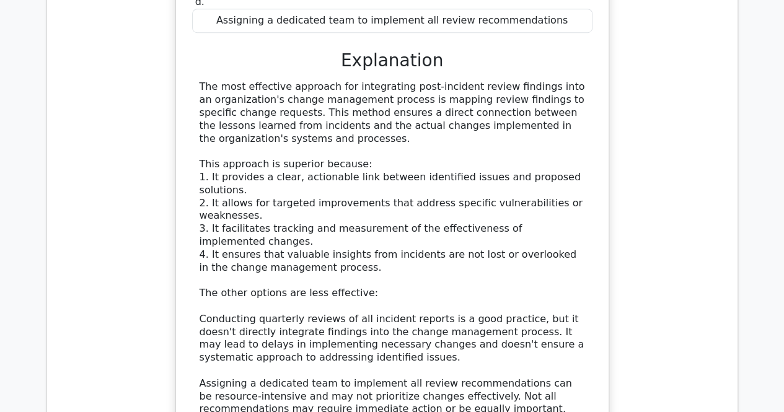
scroll to position [5357, 0]
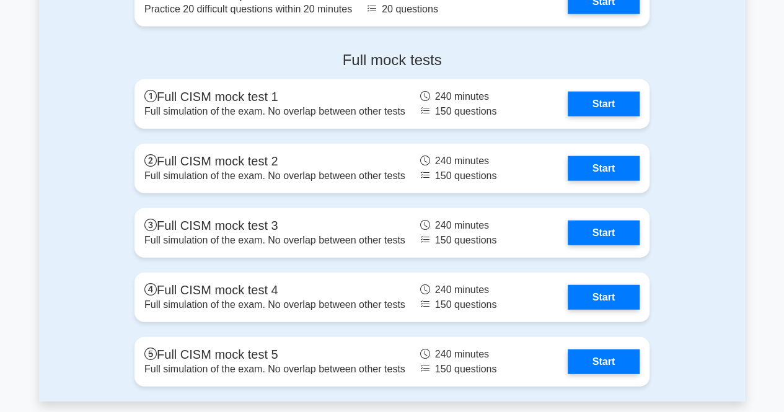
scroll to position [1439, 0]
